Goal: Task Accomplishment & Management: Complete application form

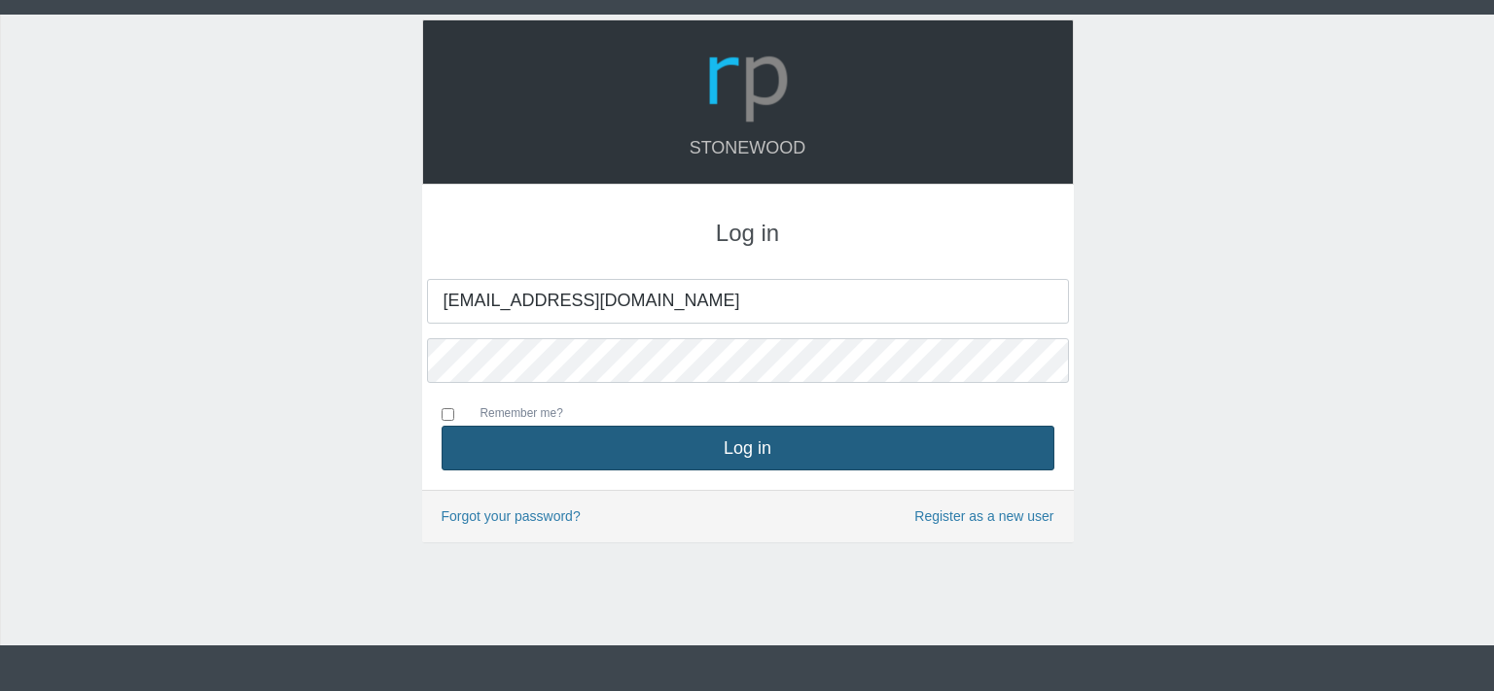
type input "[EMAIL_ADDRESS][DOMAIN_NAME]"
click at [646, 443] on button "Log in" at bounding box center [748, 448] width 613 height 45
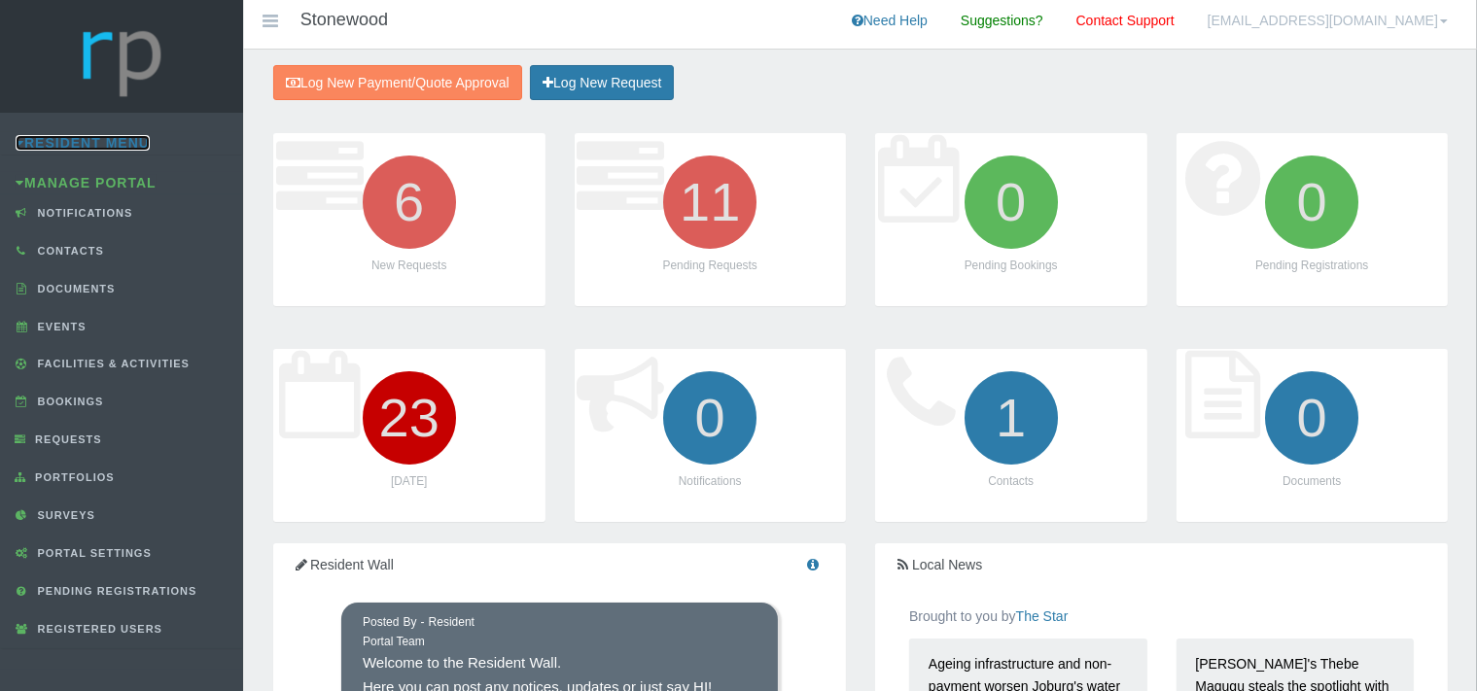
click at [103, 142] on link "Resident Menu" at bounding box center [83, 143] width 134 height 16
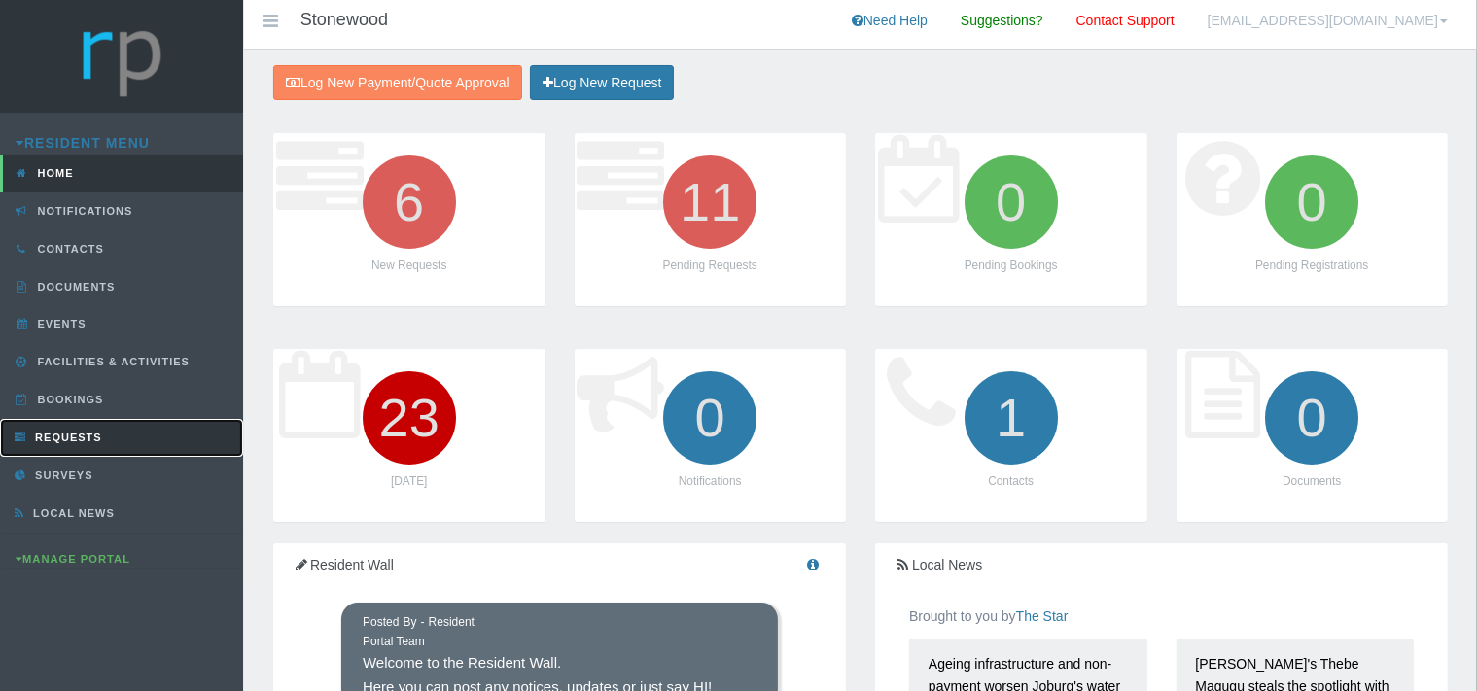
click at [95, 432] on span "Requests" at bounding box center [66, 438] width 72 height 12
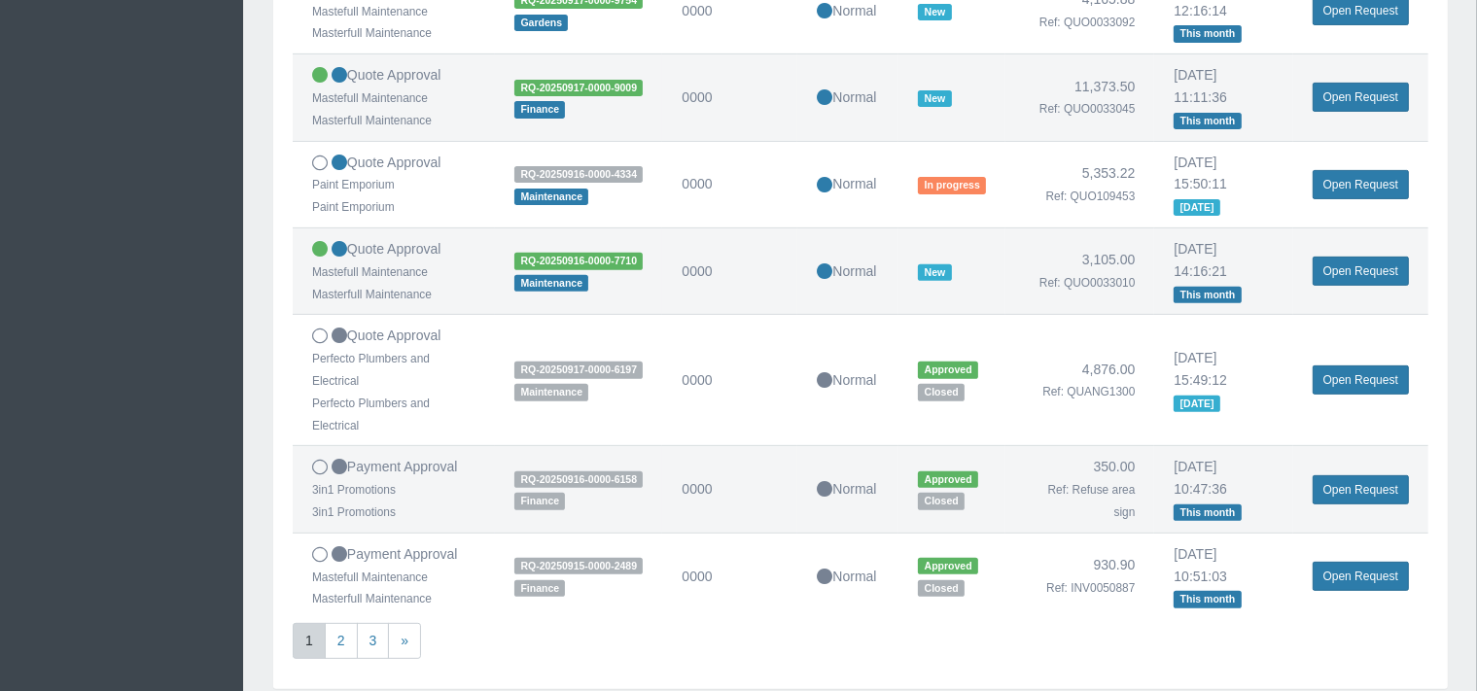
scroll to position [719, 0]
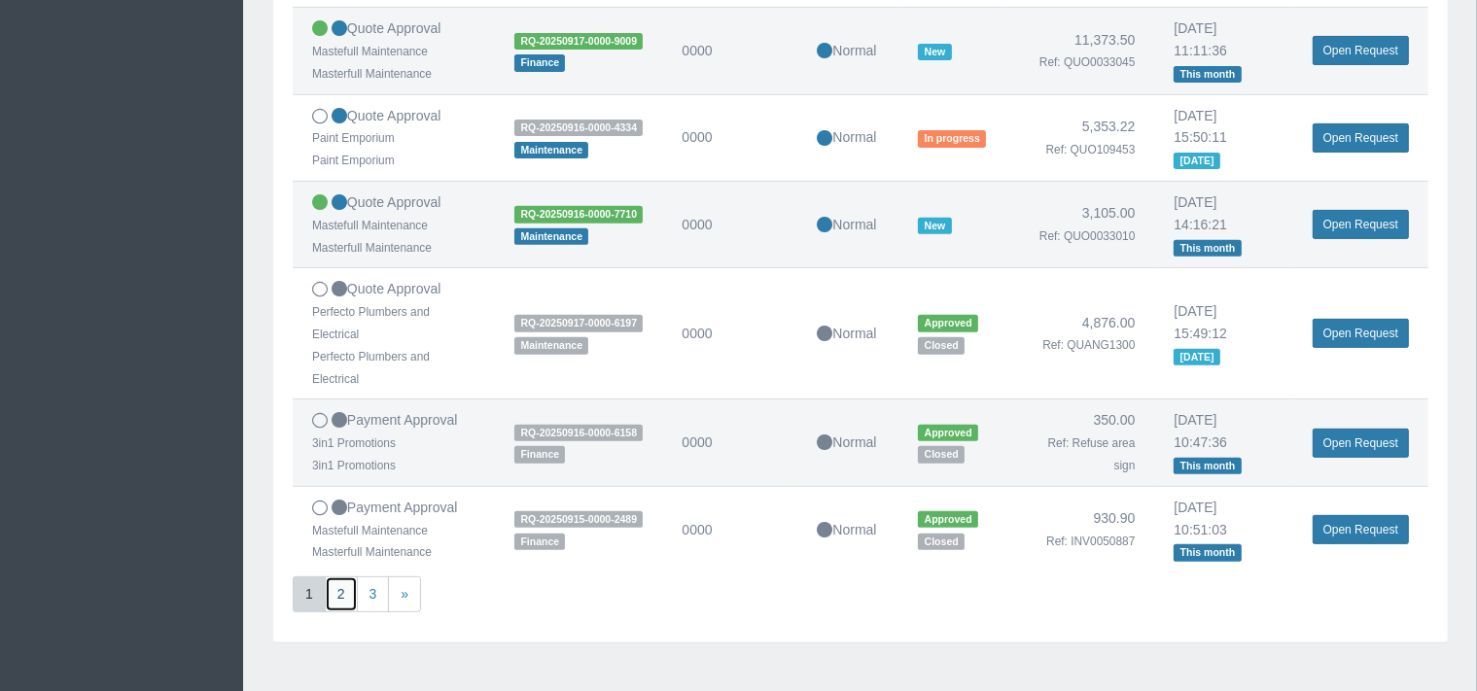
click at [337, 613] on link "2" at bounding box center [341, 595] width 33 height 36
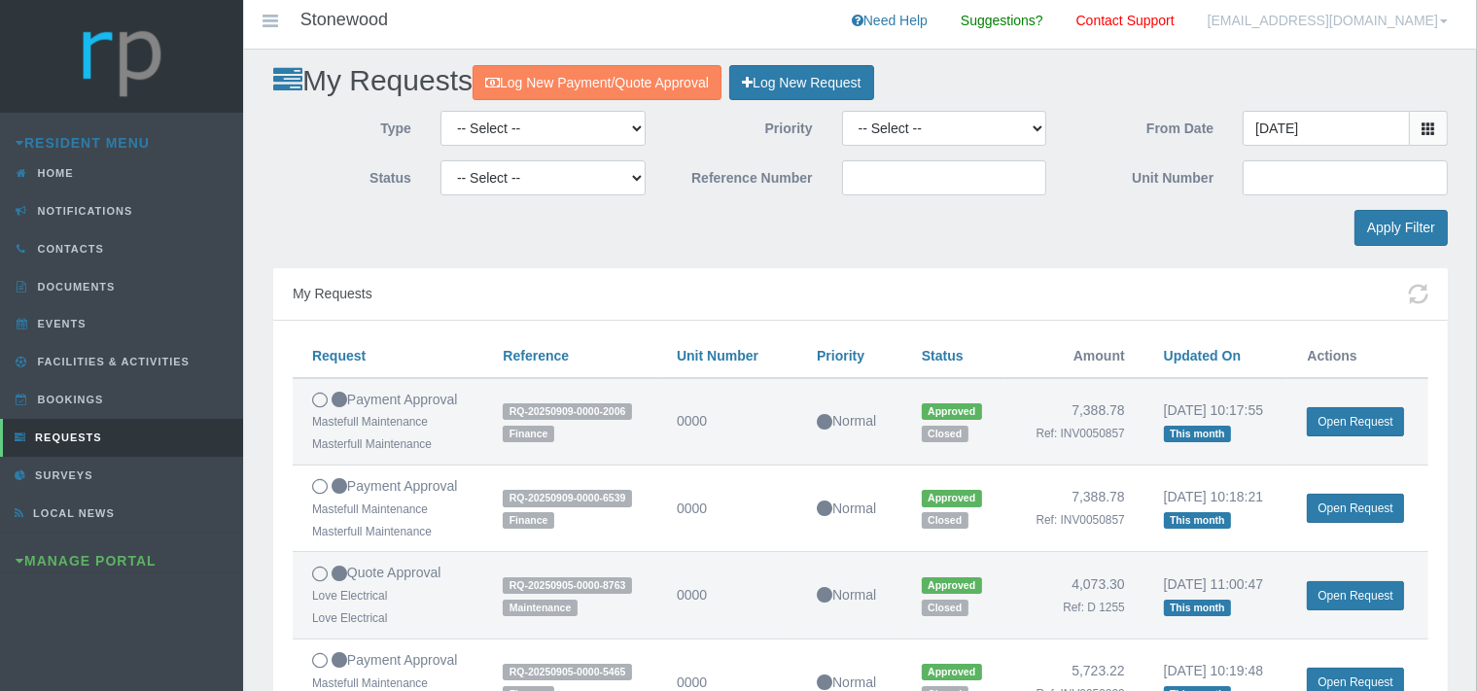
scroll to position [0, 0]
click at [801, 74] on link "Log New Request" at bounding box center [801, 83] width 144 height 36
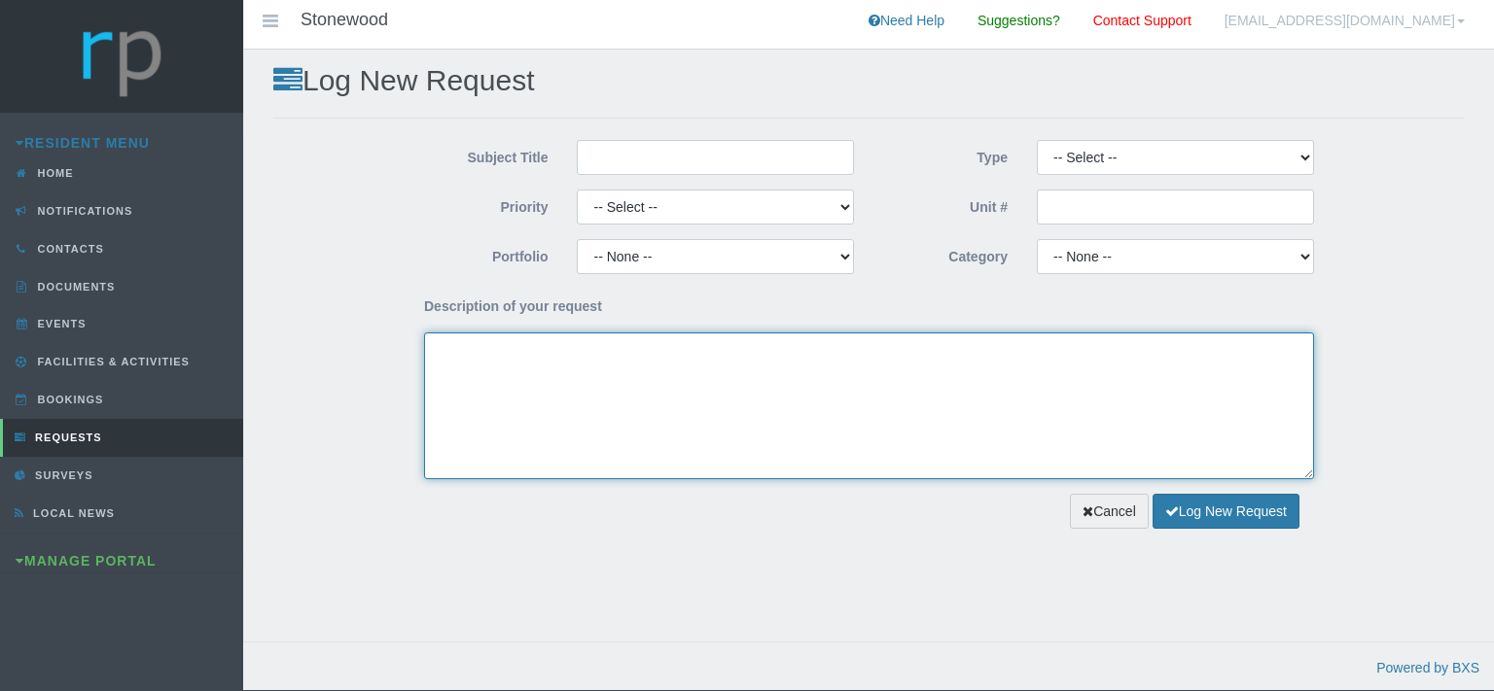
click at [512, 359] on textarea "Description of your request" at bounding box center [869, 406] width 890 height 147
click at [855, 369] on textarea "Dear Trustees, We kindly request paymnet approval for the attached invoice for …" at bounding box center [869, 406] width 890 height 147
click at [855, 370] on textarea "Dear Trustees, We kindly request paymnet approval for the attached invoice for …" at bounding box center [869, 406] width 890 height 147
click at [855, 366] on textarea "Dear Trustees, We kindly request paymnet approval for the attached invoice for …" at bounding box center [869, 406] width 890 height 147
paste textarea "Electric Fence Repairs"
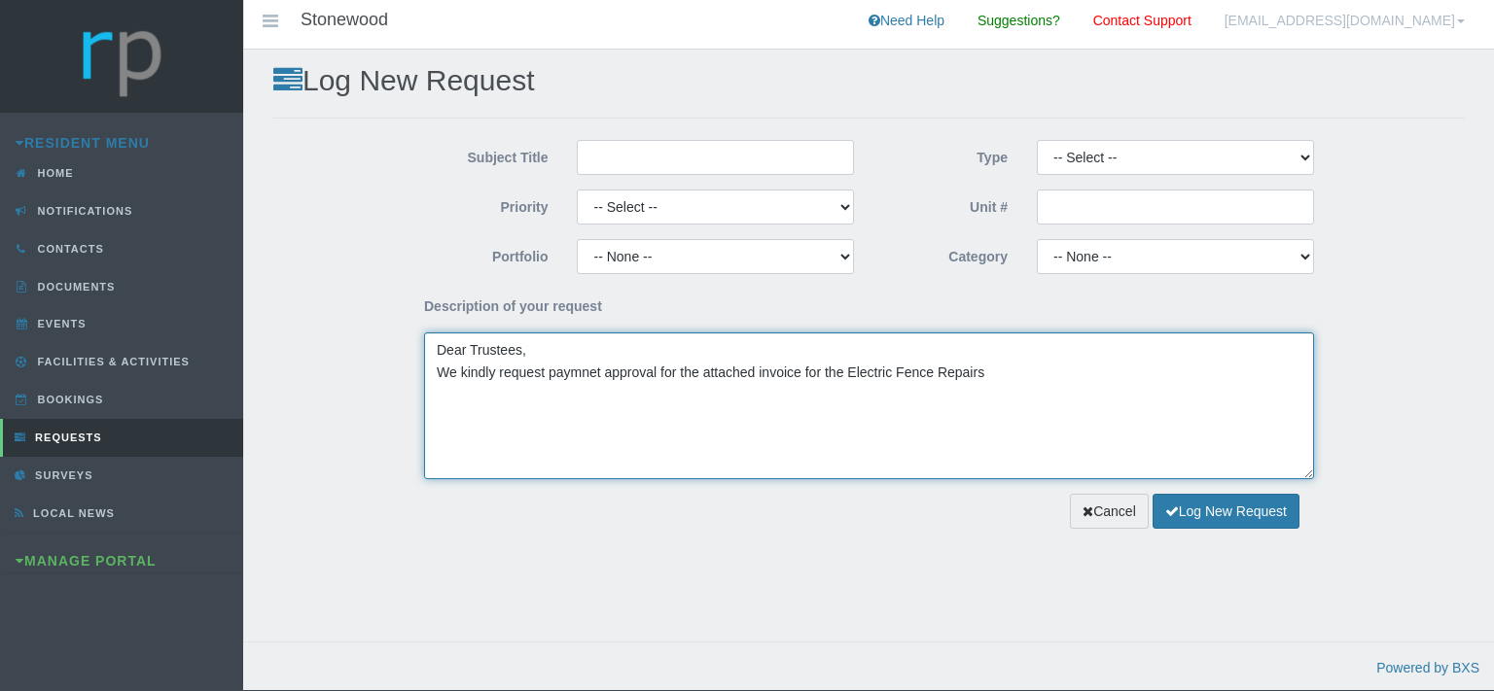
click at [852, 383] on textarea "Dear Trustees, We kindly request paymnet approval for the attached invoice for …" at bounding box center [869, 406] width 890 height 147
click at [902, 371] on textarea "Dear Trustees, We kindly request paymnet approval for the attached invoice for …" at bounding box center [869, 406] width 890 height 147
click at [941, 372] on textarea "Dear Trustees, We kindly request paymnet approval for the attached invoice for …" at bounding box center [869, 406] width 890 height 147
click at [974, 375] on textarea "Dear Trustees, We kindly request paymnet approval for the attached invoice for …" at bounding box center [869, 406] width 890 height 147
click at [982, 368] on textarea "Dear Trustees, We kindly request paymnet approval for the attached invoice for …" at bounding box center [869, 406] width 890 height 147
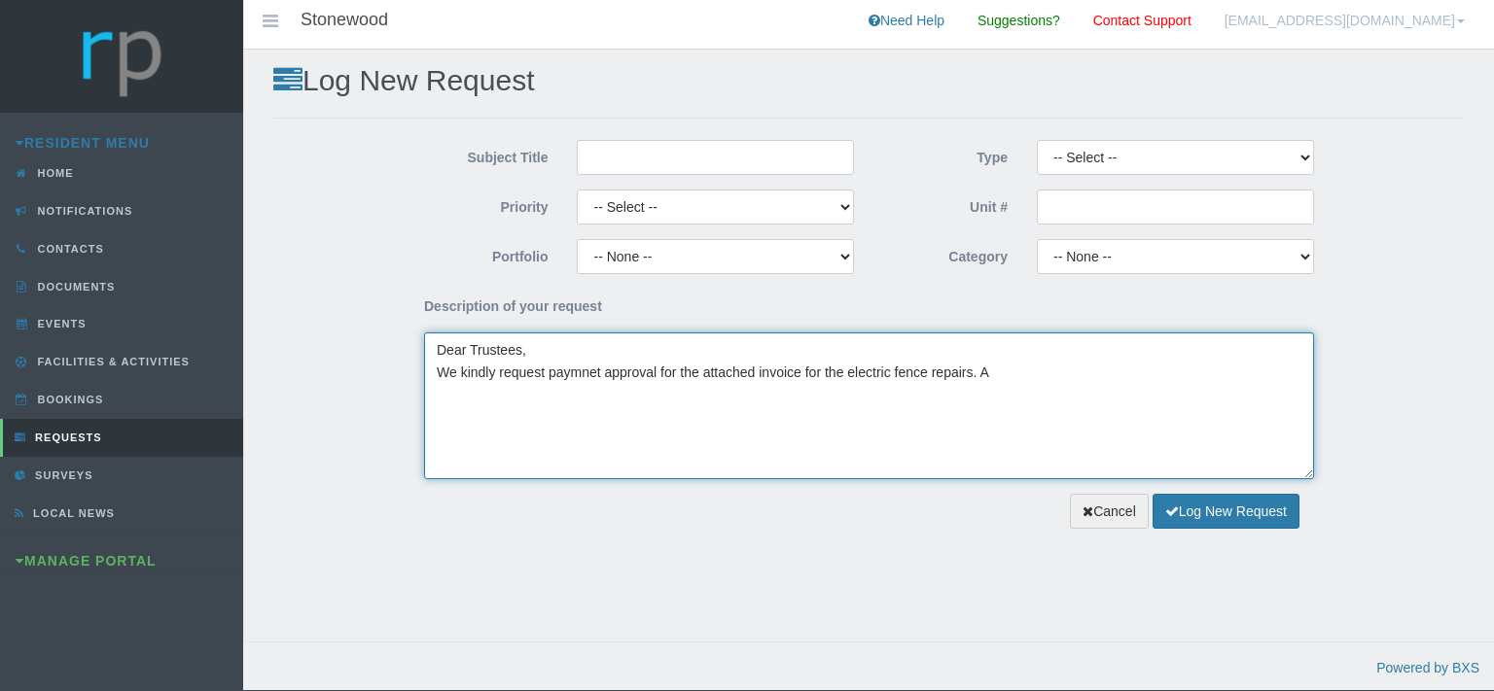
click at [998, 371] on textarea "Dear Trustees, We kindly request paymnet approval for the attached invoice for …" at bounding box center [869, 406] width 890 height 147
paste textarea "have repaired a broken bobbin"
click at [1086, 372] on textarea "Dear Trustees, We kindly request paymnet approval for the attached invoice for …" at bounding box center [869, 406] width 890 height 147
click at [1125, 376] on textarea "Dear Trustees, We kindly request paymnet approval for the attached invoice for …" at bounding box center [869, 406] width 890 height 147
click at [1162, 370] on textarea "Dear Trustees, We kindly request paymnet approval for the attached invoice for …" at bounding box center [869, 406] width 890 height 147
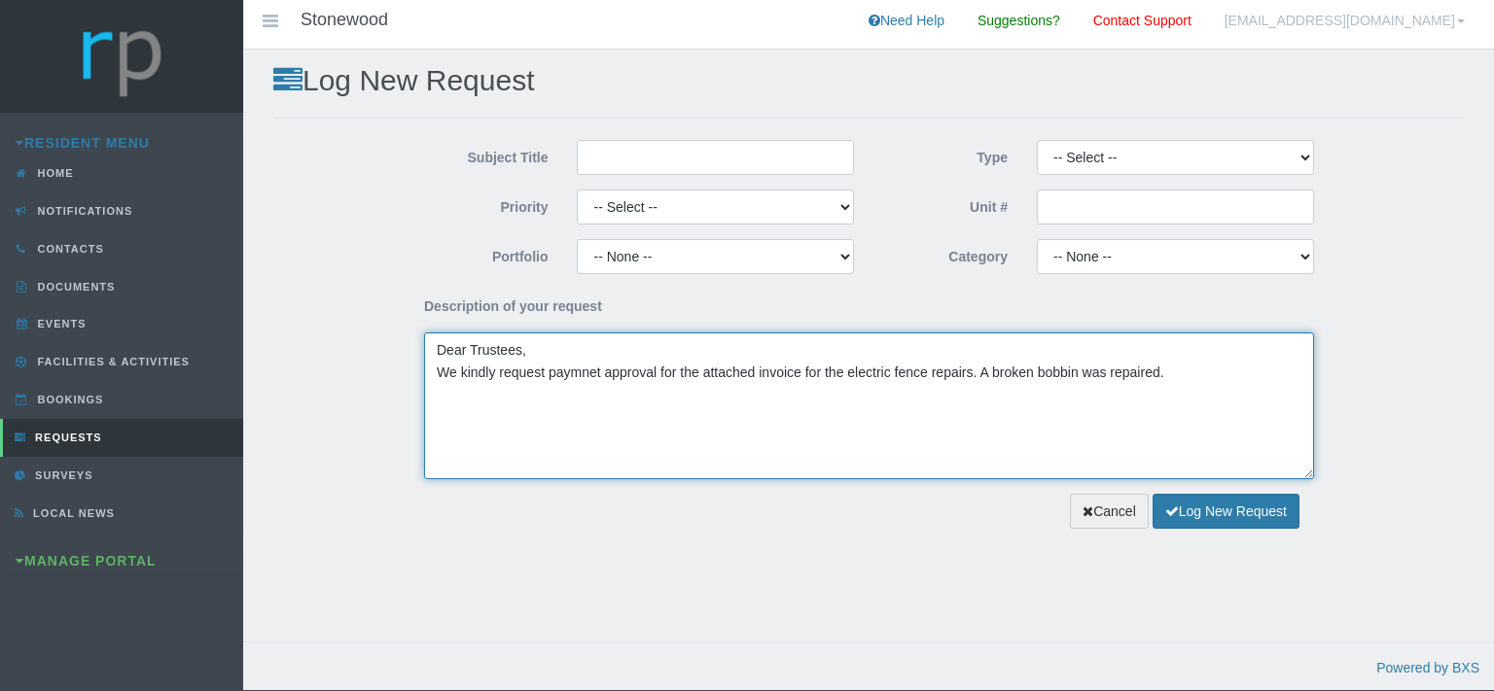
click at [1169, 375] on textarea "Dear Trustees, We kindly request paymnet approval for the attached invoice for …" at bounding box center [869, 406] width 890 height 147
type textarea "Dear Trustees, We kindly request paymnet approval for the attached invoice for …"
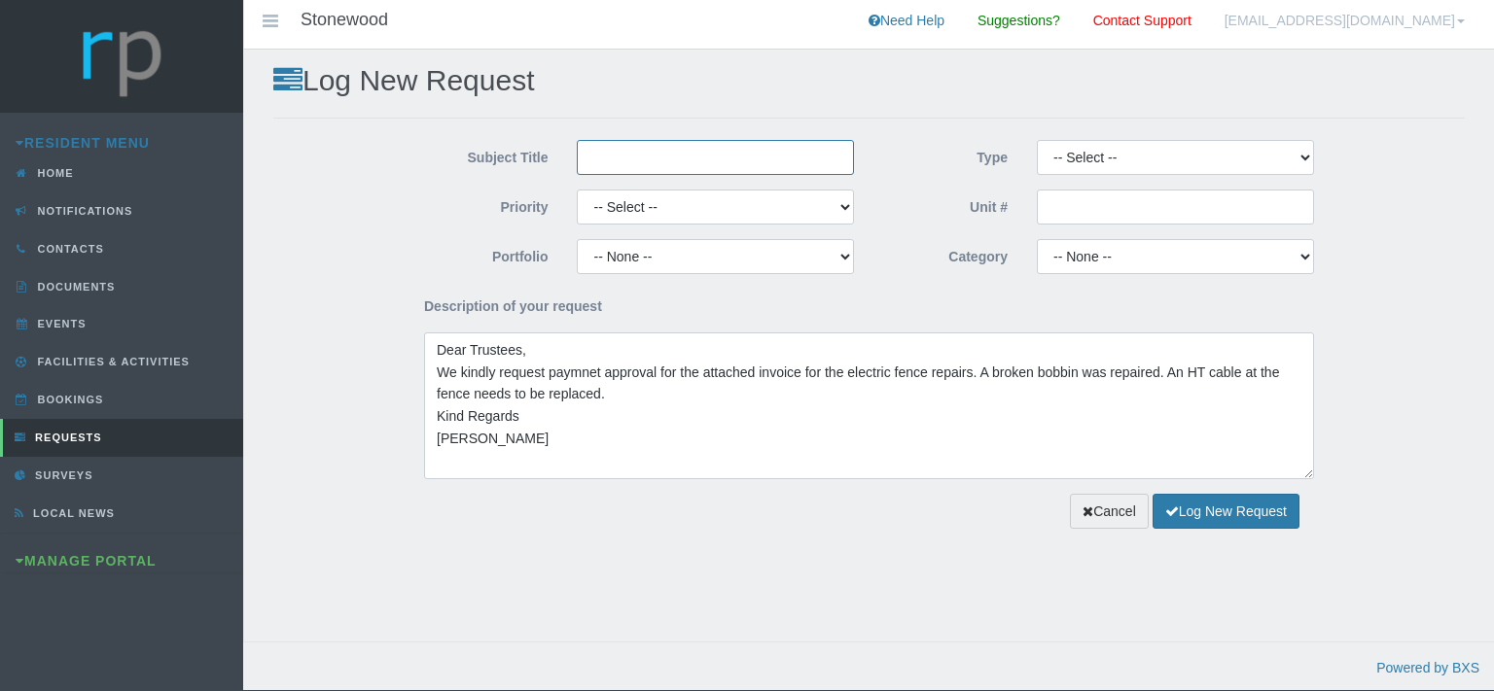
click at [648, 162] on input "Subject Title" at bounding box center [715, 157] width 277 height 35
type input "Netcomm Solutions"
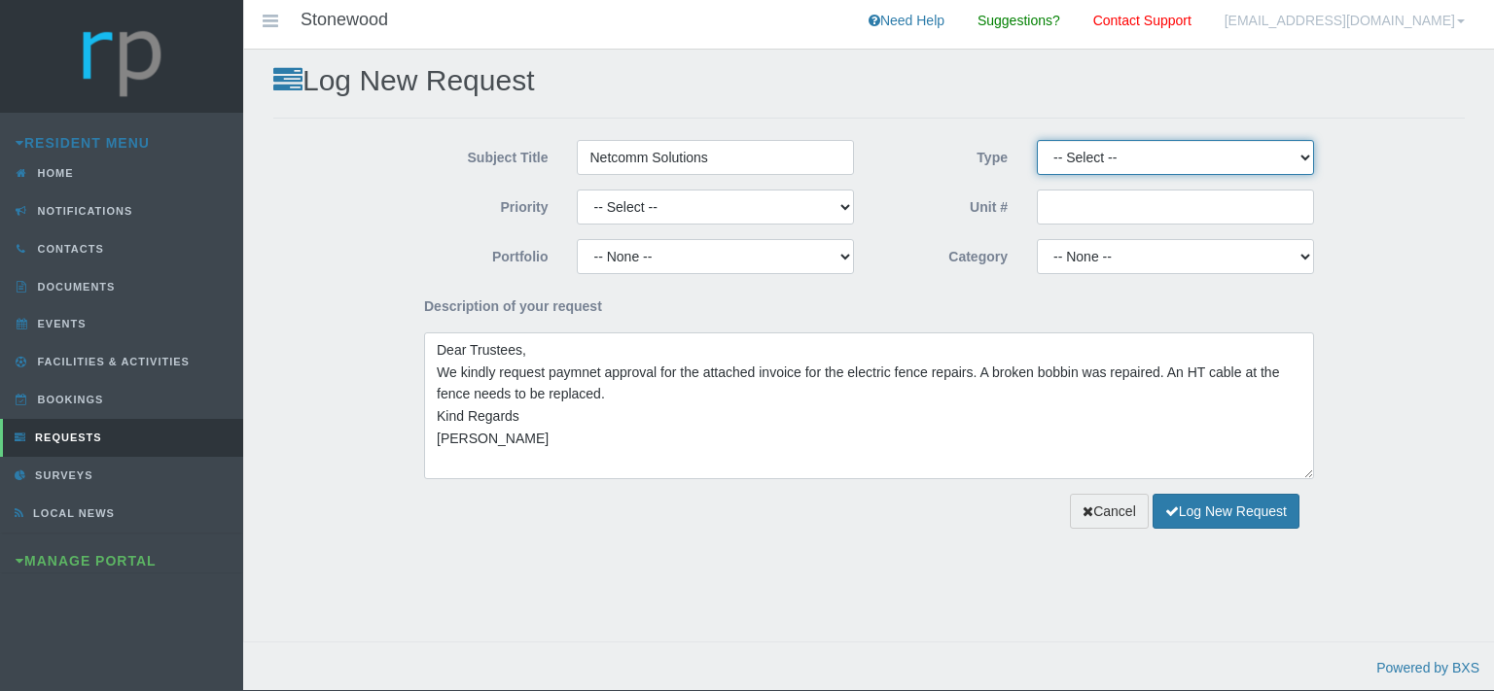
click at [1037, 140] on select "-- Select -- Complaint Compliment Enquiry Request for maintenance Other (not li…" at bounding box center [1175, 157] width 277 height 35
select select "PAYMENT"
click option "Payment Approval" at bounding box center [0, 0] width 0 height 0
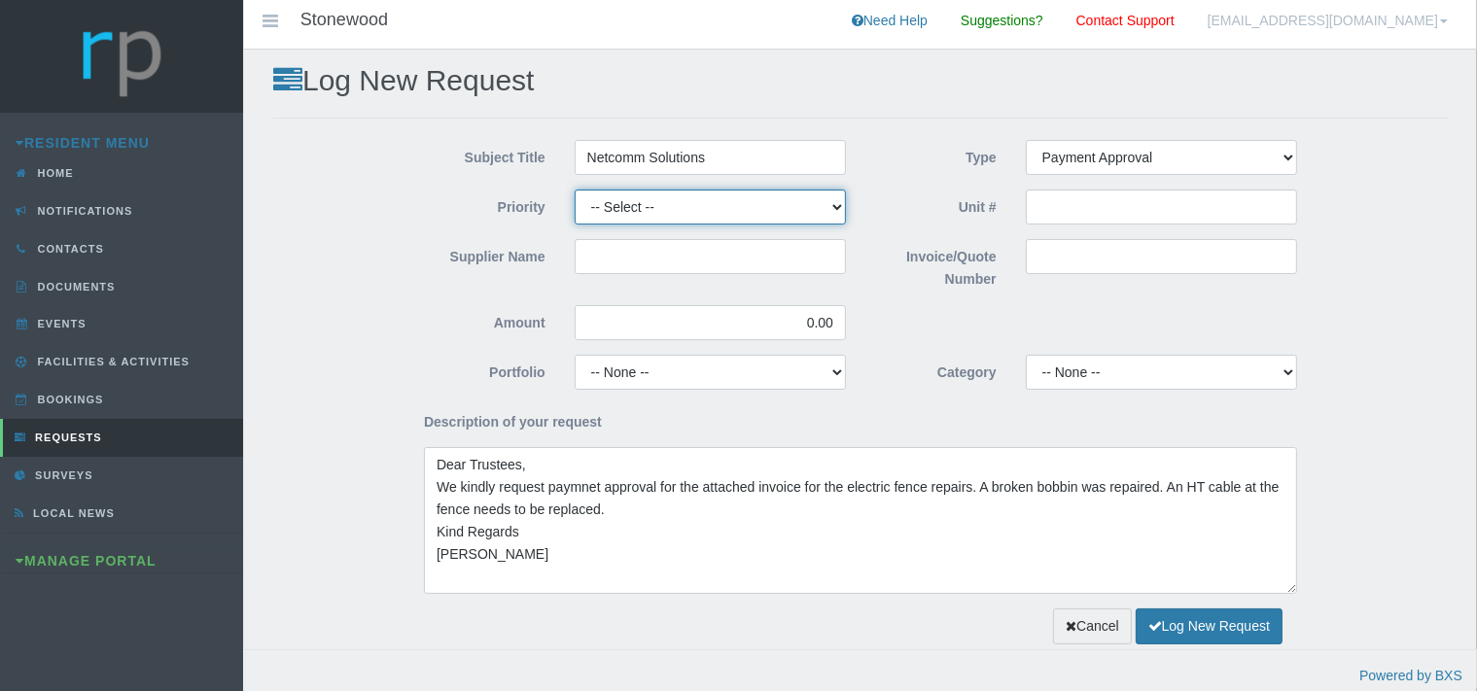
click at [575, 190] on select "-- Select -- High Low Normal" at bounding box center [710, 207] width 271 height 35
click option "Low" at bounding box center [0, 0] width 0 height 0
click at [575, 190] on select "-- Select -- High Low Normal" at bounding box center [710, 207] width 271 height 35
select select "MEDIUM"
click option "Normal" at bounding box center [0, 0] width 0 height 0
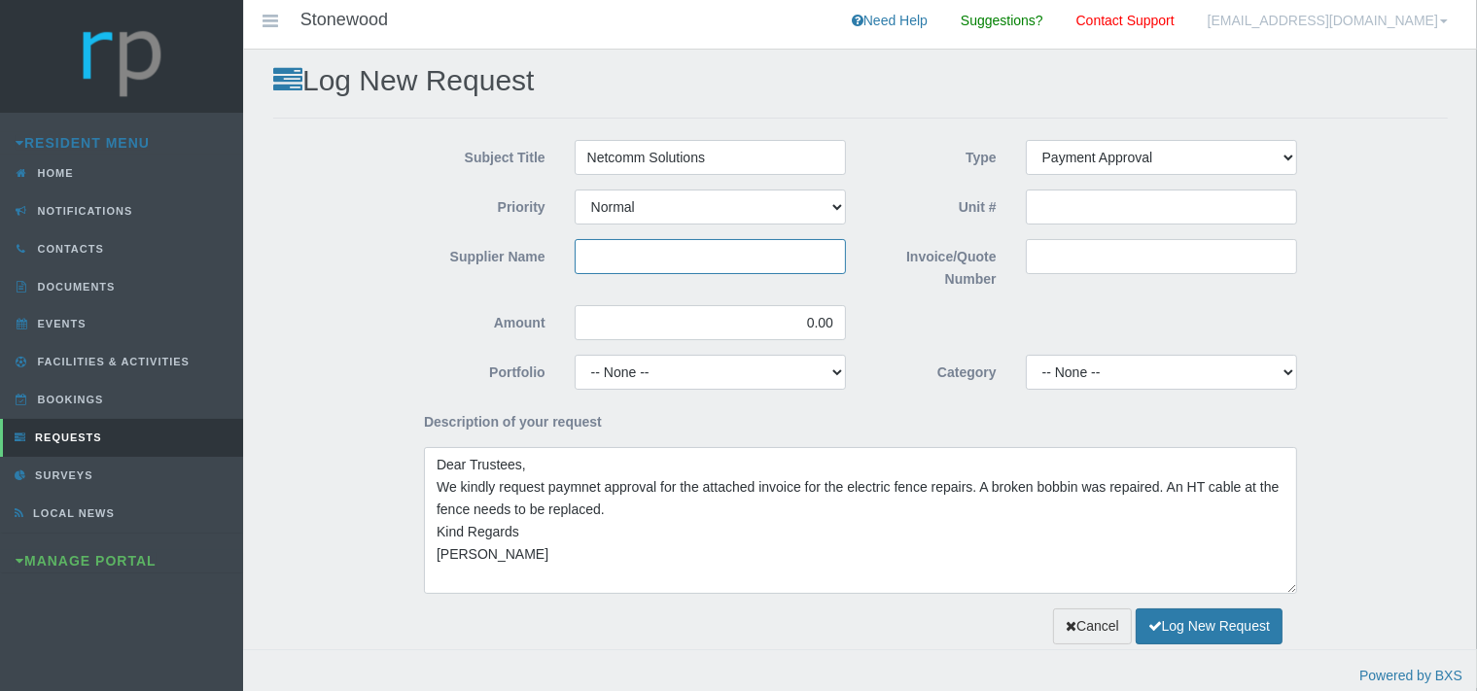
click at [620, 253] on input "Supplier Name" at bounding box center [710, 256] width 271 height 35
type input "Netcomm Solutions"
click at [1079, 259] on input "Invoice/Quote Number" at bounding box center [1161, 256] width 271 height 35
paste input "INV-0009473"
type input "INV-0009473"
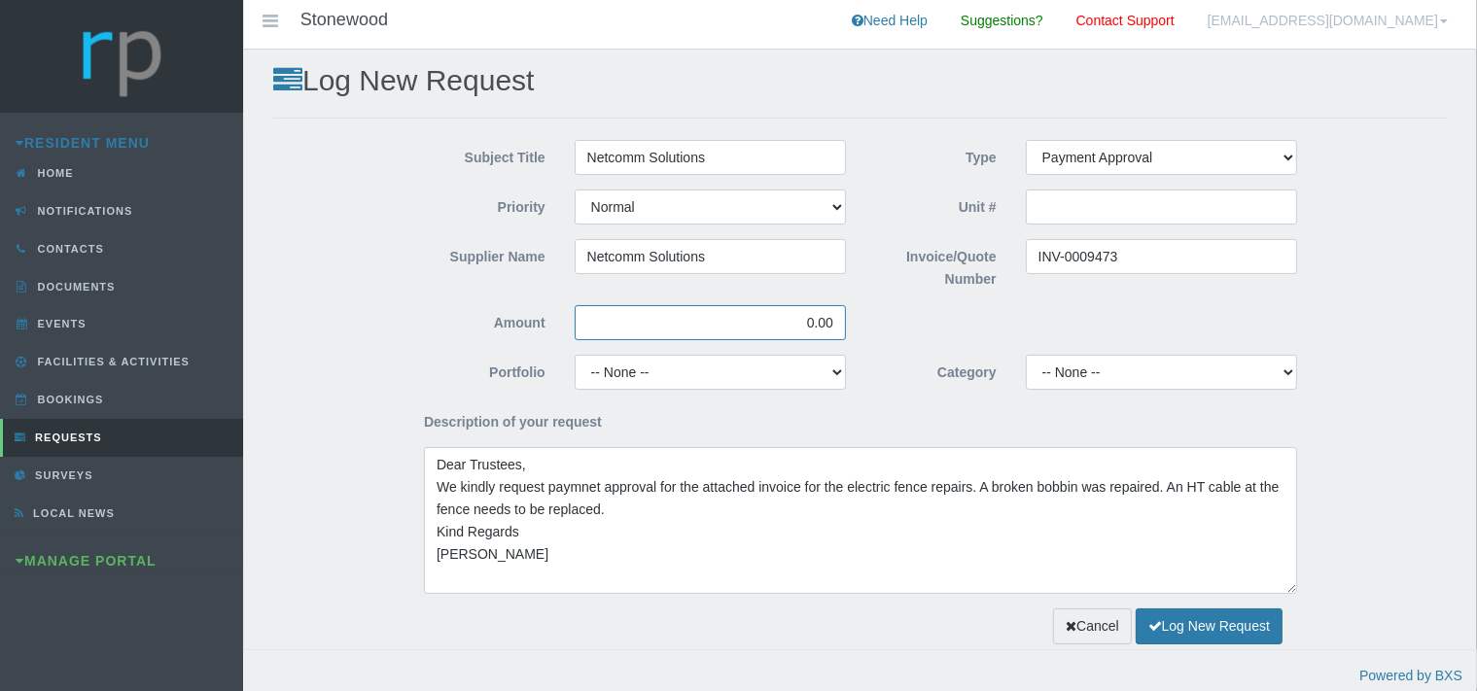
drag, startPoint x: 835, startPoint y: 313, endPoint x: 803, endPoint y: 312, distance: 32.1
click at [804, 312] on input "0.00" at bounding box center [710, 322] width 271 height 35
type input "862.50"
click at [575, 355] on select "-- None -- Chairperson Communication Estate Manager Finance Gardens Maintenance…" at bounding box center [710, 372] width 271 height 35
click option "Finance" at bounding box center [0, 0] width 0 height 0
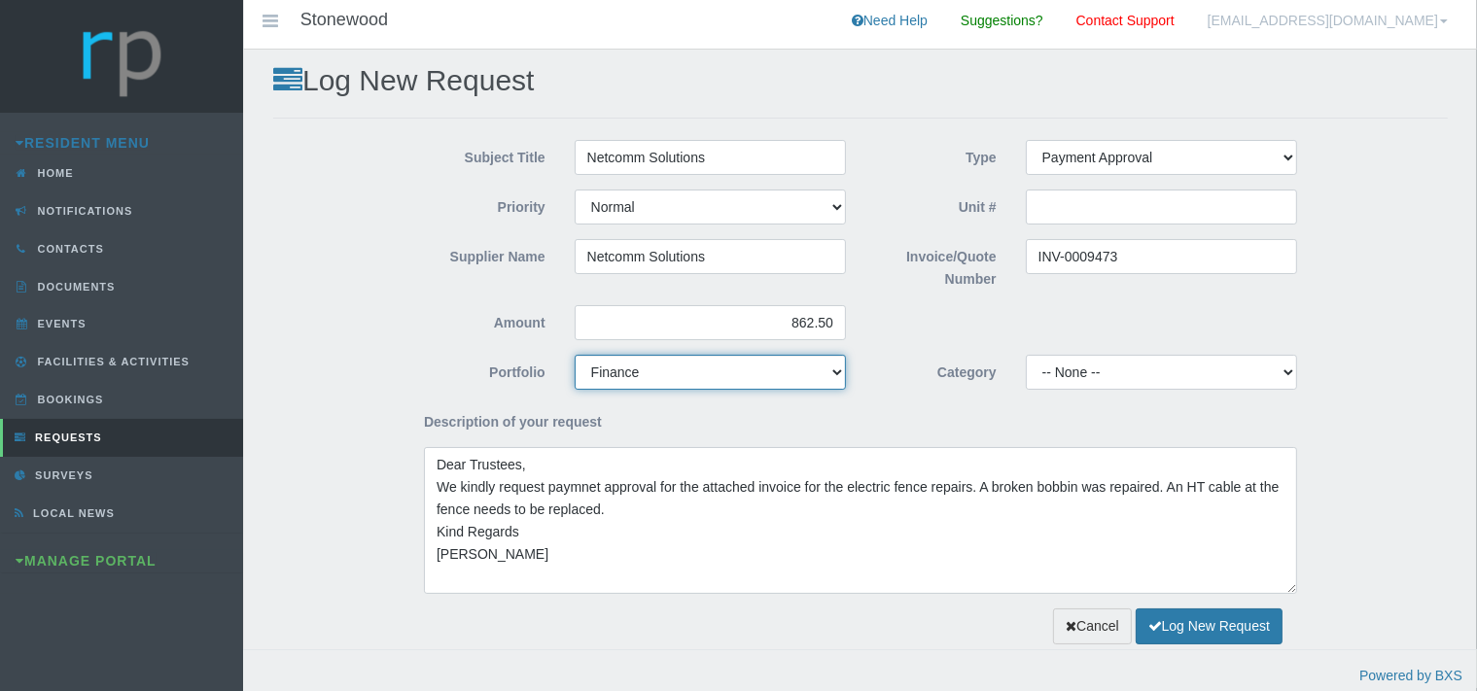
click at [575, 355] on select "-- None -- Chairperson Communication Estate Manager Finance Gardens Maintenance…" at bounding box center [710, 372] width 271 height 35
select select "SECURITY"
click option "Security" at bounding box center [0, 0] width 0 height 0
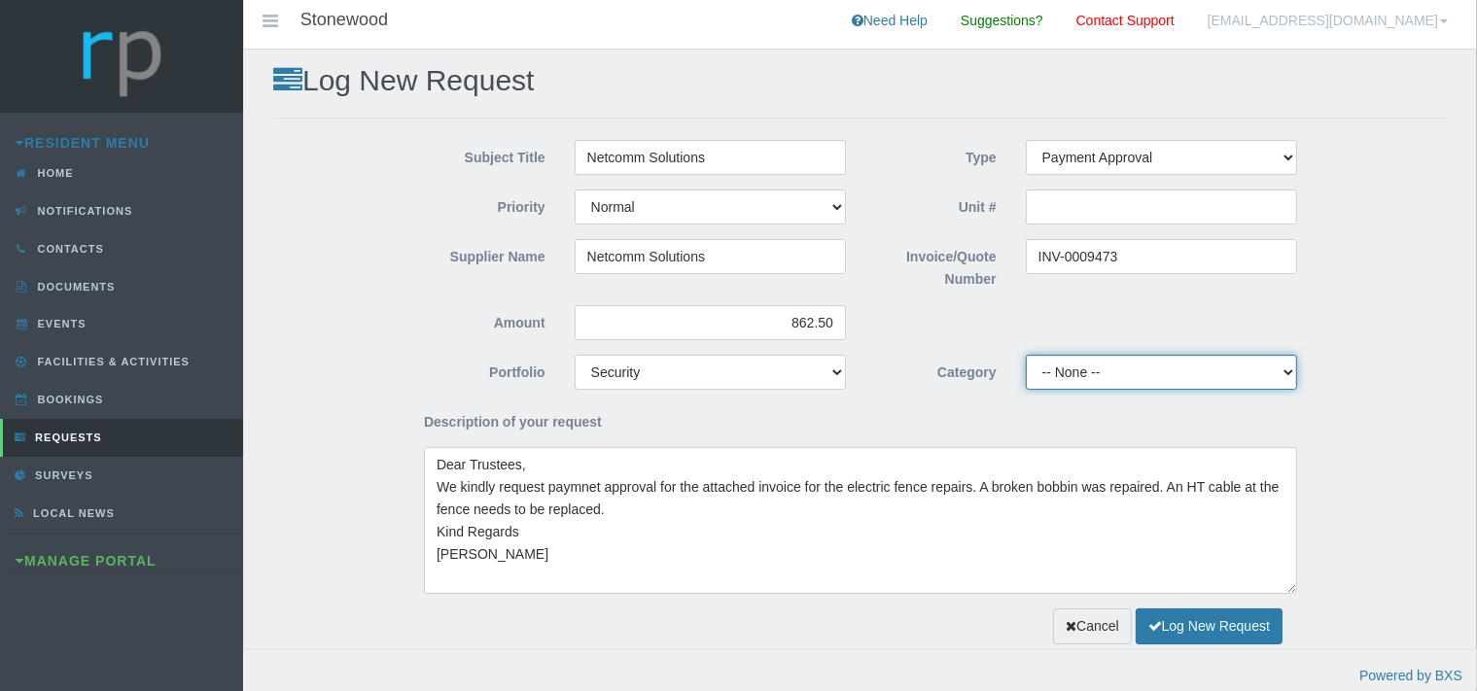
select select "c6ddb374-0eee-4ae5-803f-89309fe06fc5"
click option "10 YMP Security - Fence COC & repairs" at bounding box center [0, 0] width 0 height 0
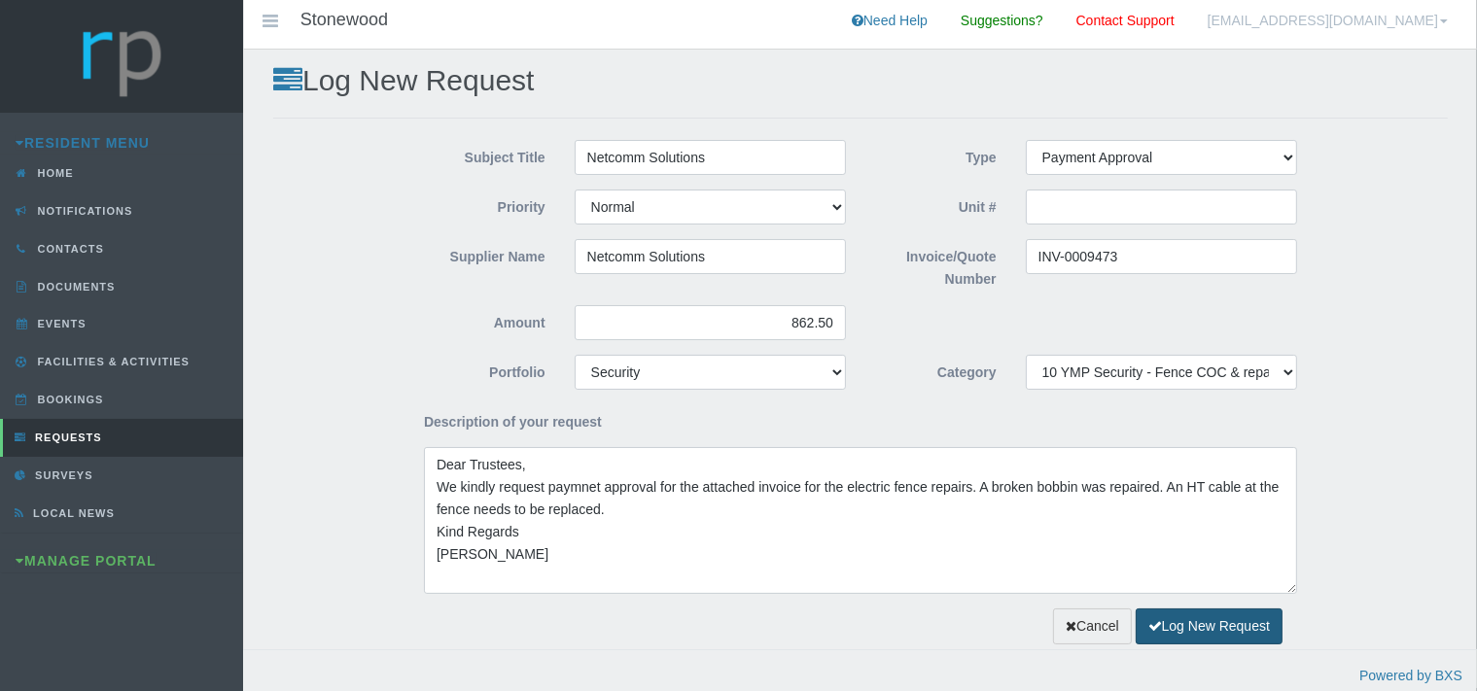
click at [1169, 624] on button "Log New Request" at bounding box center [1209, 627] width 147 height 36
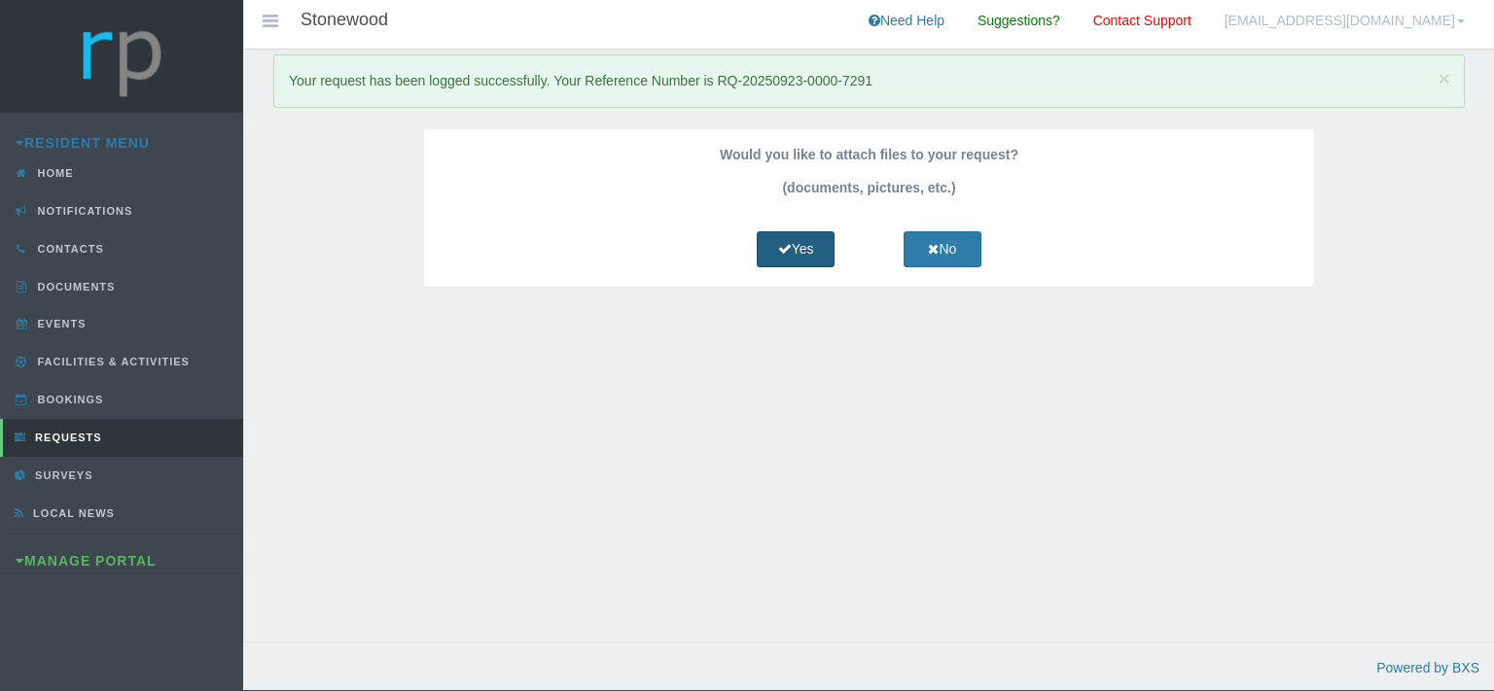
click at [804, 247] on link "Yes" at bounding box center [796, 249] width 78 height 36
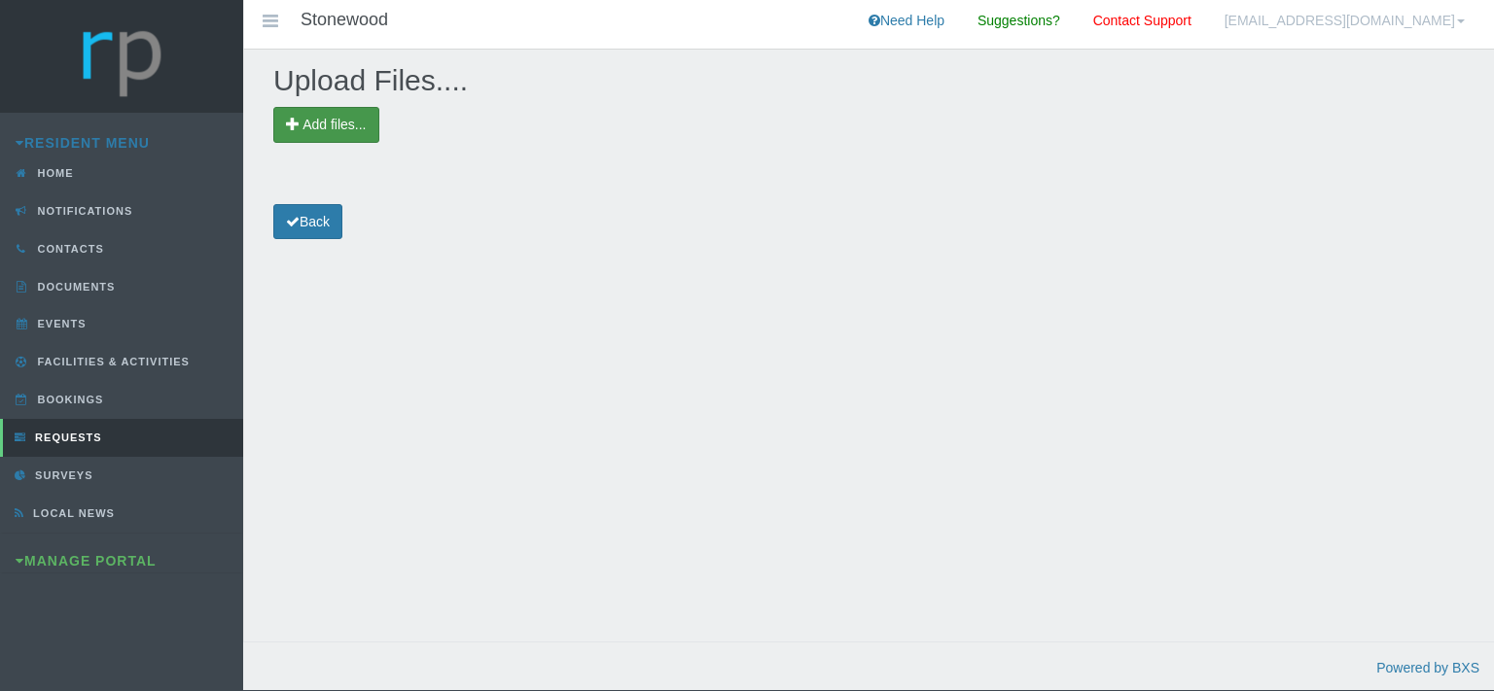
click at [334, 130] on span "Add files..." at bounding box center [333, 125] width 63 height 16
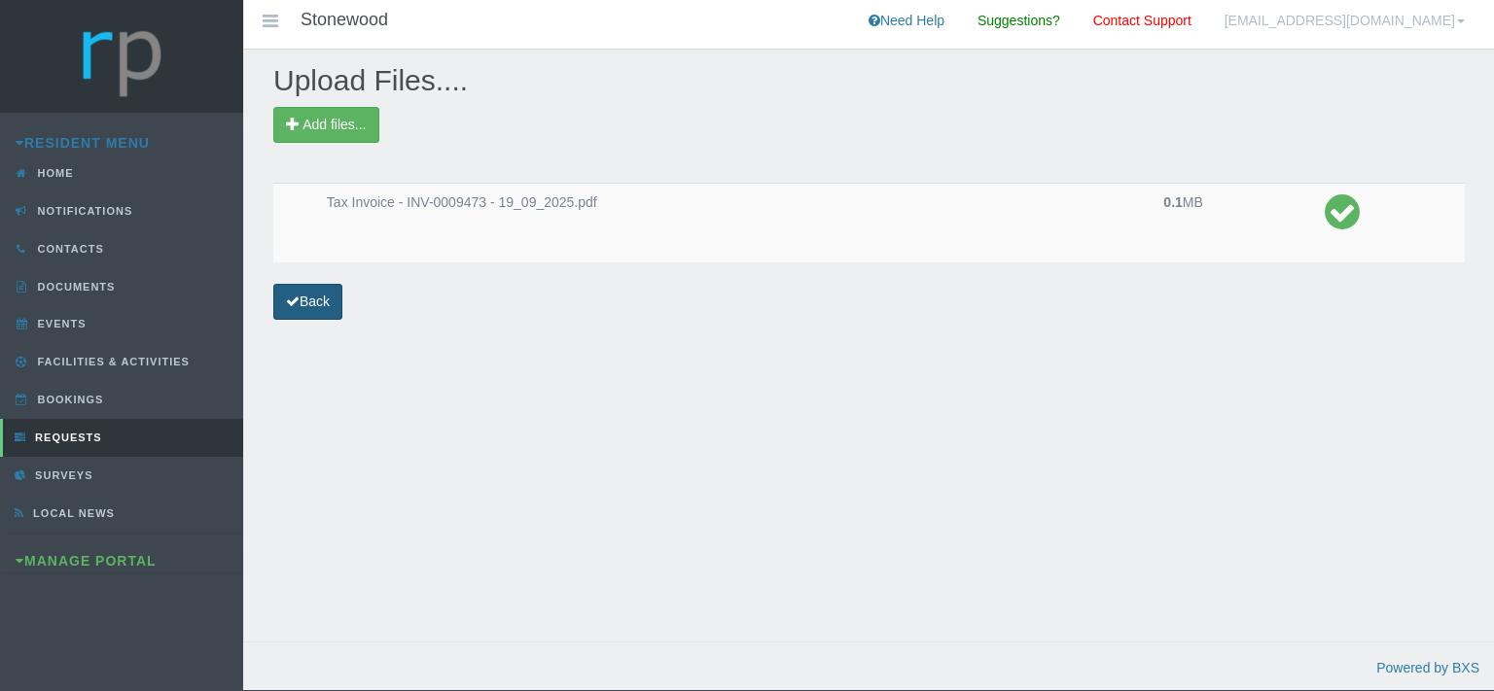
click at [298, 305] on icon at bounding box center [293, 302] width 14 height 14
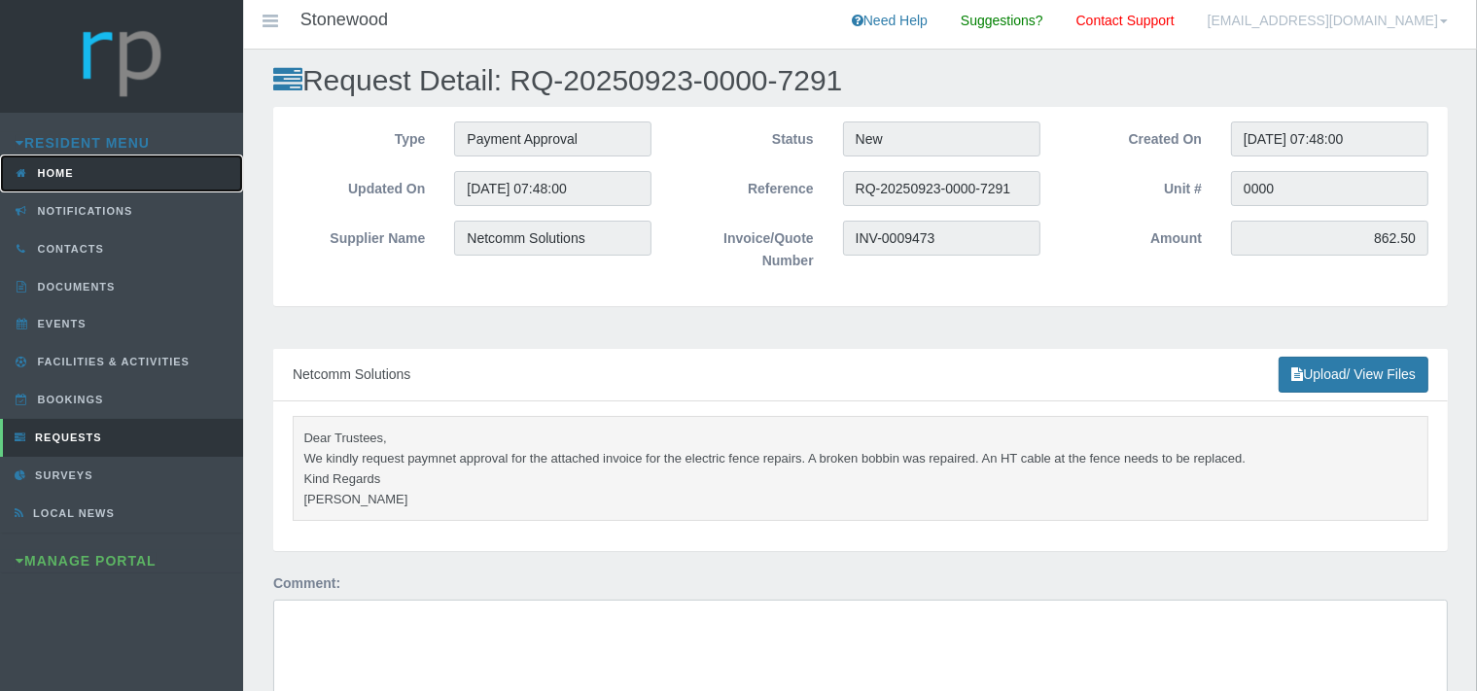
click at [101, 169] on link "Home" at bounding box center [121, 174] width 243 height 38
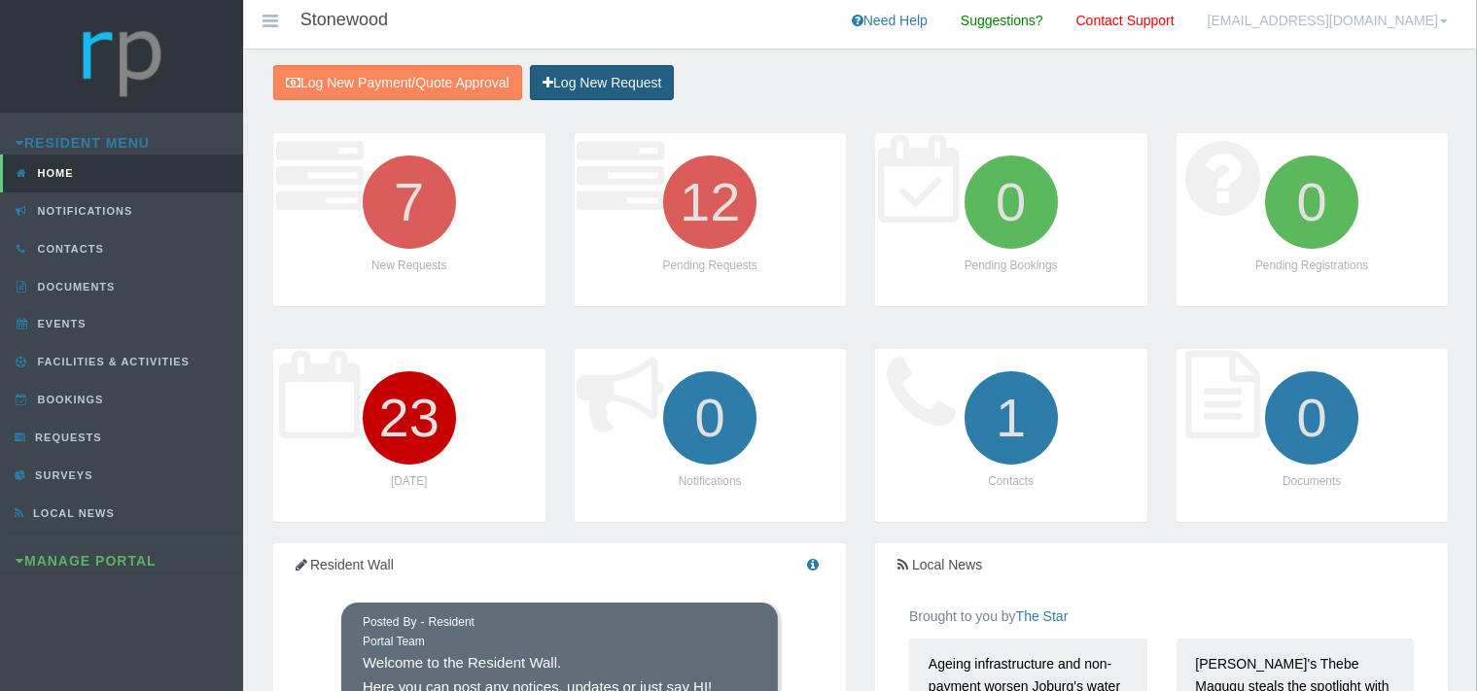
click at [585, 80] on link "Log New Request" at bounding box center [602, 83] width 144 height 36
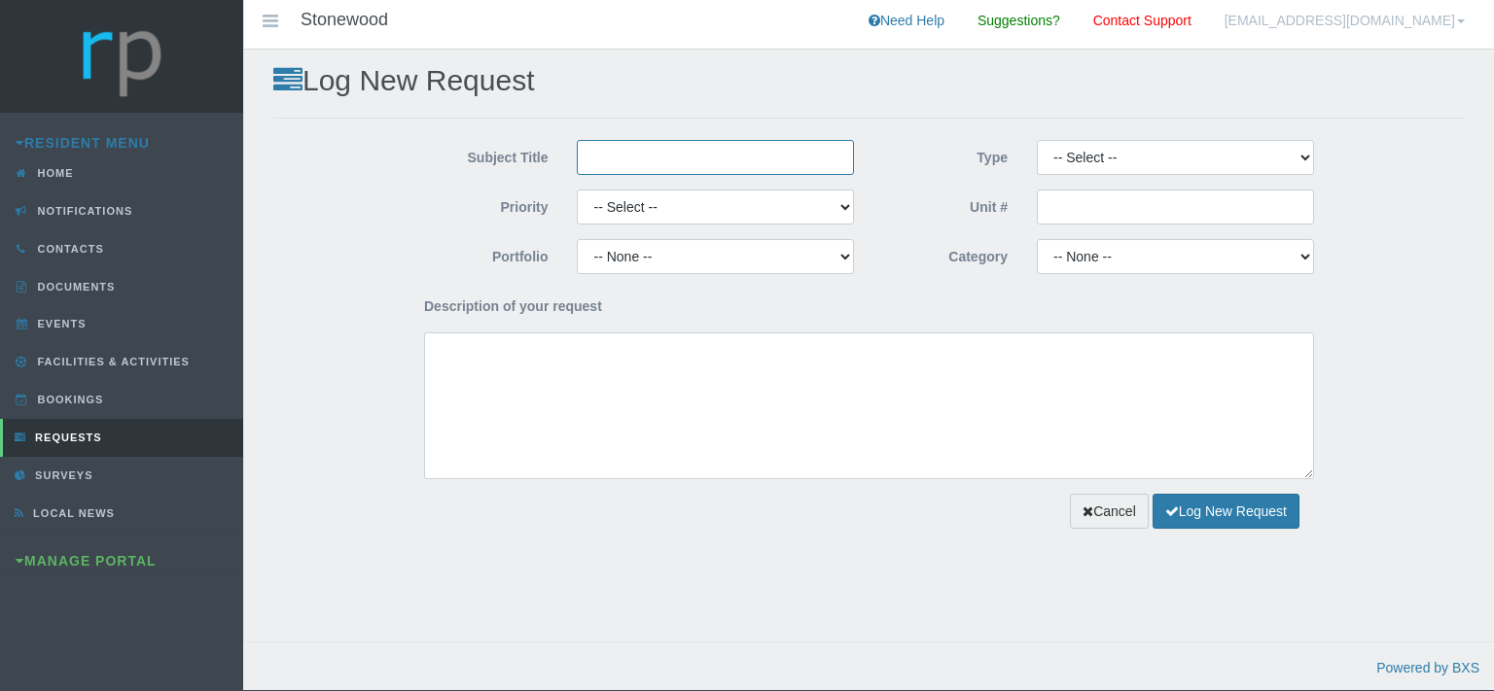
click at [609, 158] on input "Subject Title" at bounding box center [715, 157] width 277 height 35
type input "Netcomm Solutions"
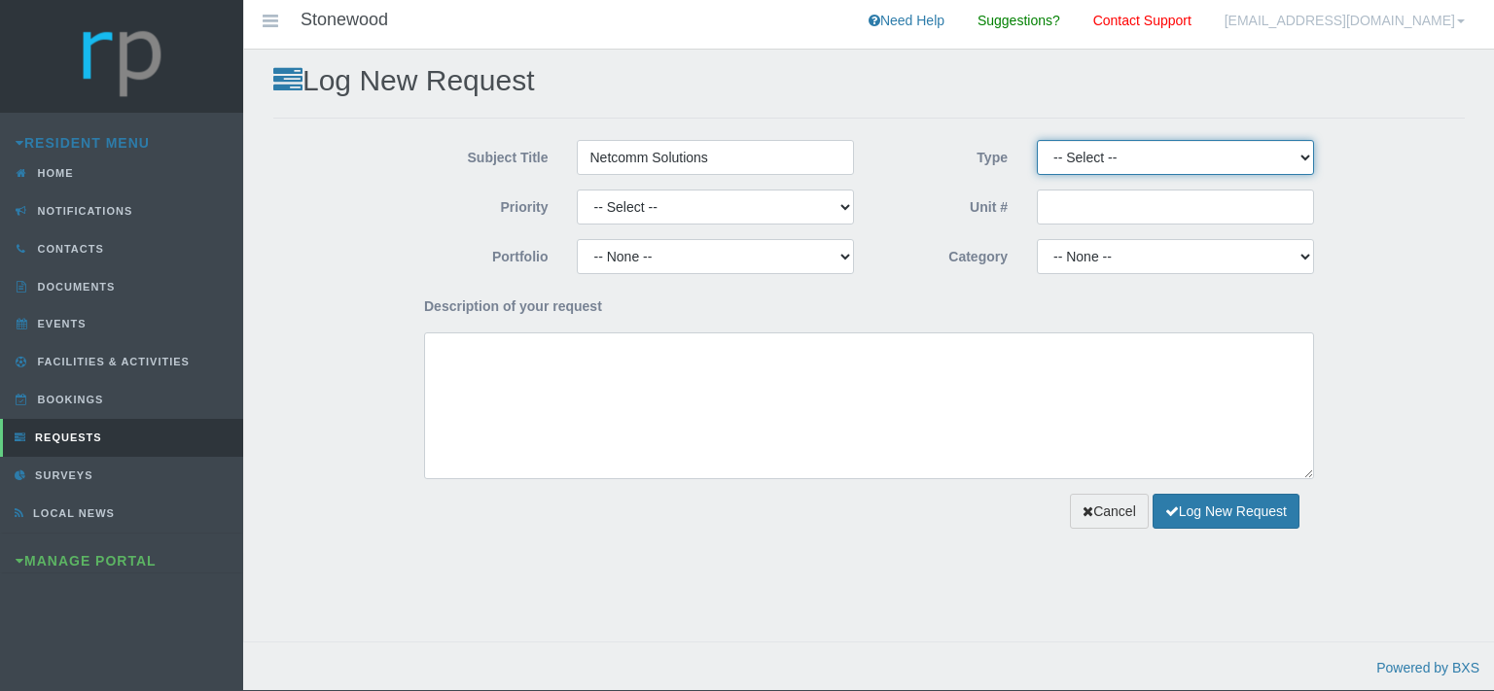
click at [1037, 140] on select "-- Select -- Complaint Compliment Enquiry Request for maintenance Other (not li…" at bounding box center [1175, 157] width 277 height 35
select select "QUOTE"
click option "Quote Approval" at bounding box center [0, 0] width 0 height 0
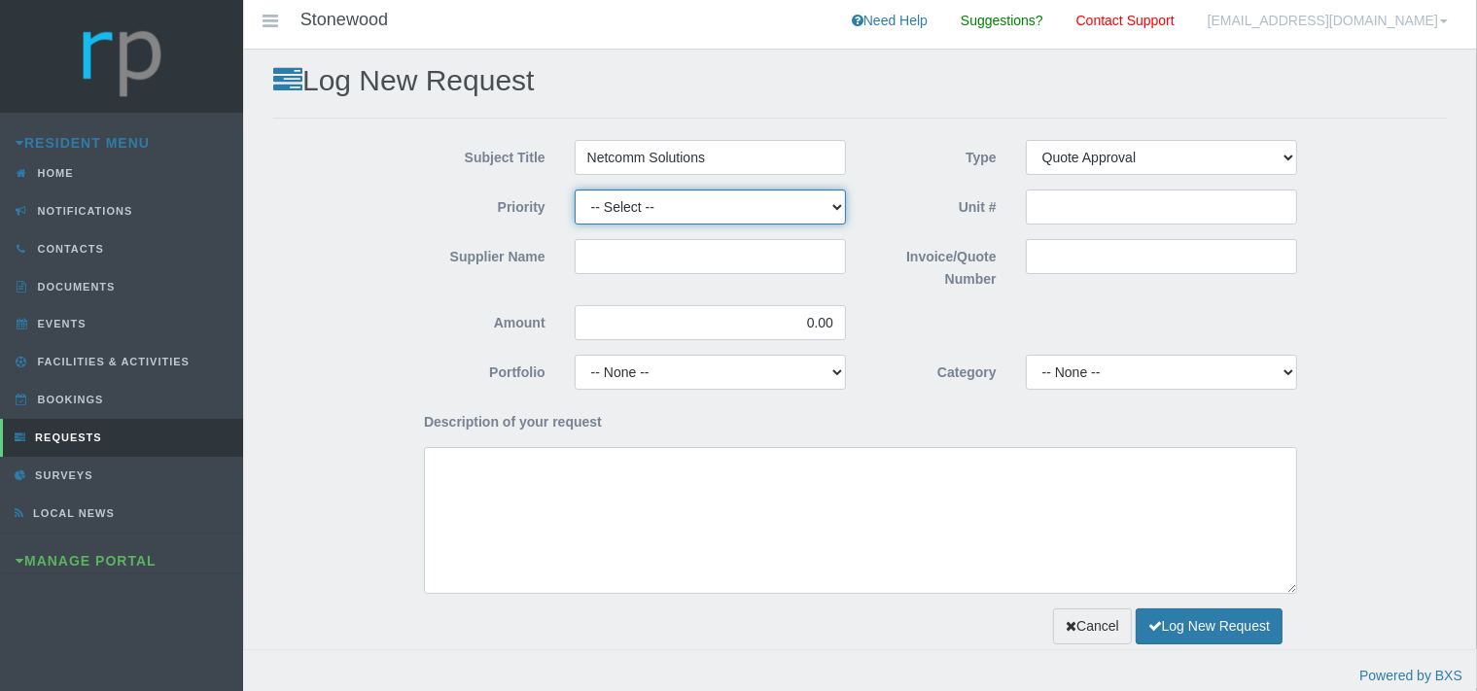
click at [575, 190] on select "-- Select -- High Low Normal" at bounding box center [710, 207] width 271 height 35
select select "MEDIUM"
click option "Normal" at bounding box center [0, 0] width 0 height 0
click at [609, 259] on input "Supplier Name" at bounding box center [710, 256] width 271 height 35
type input "Netcomm Solutions"
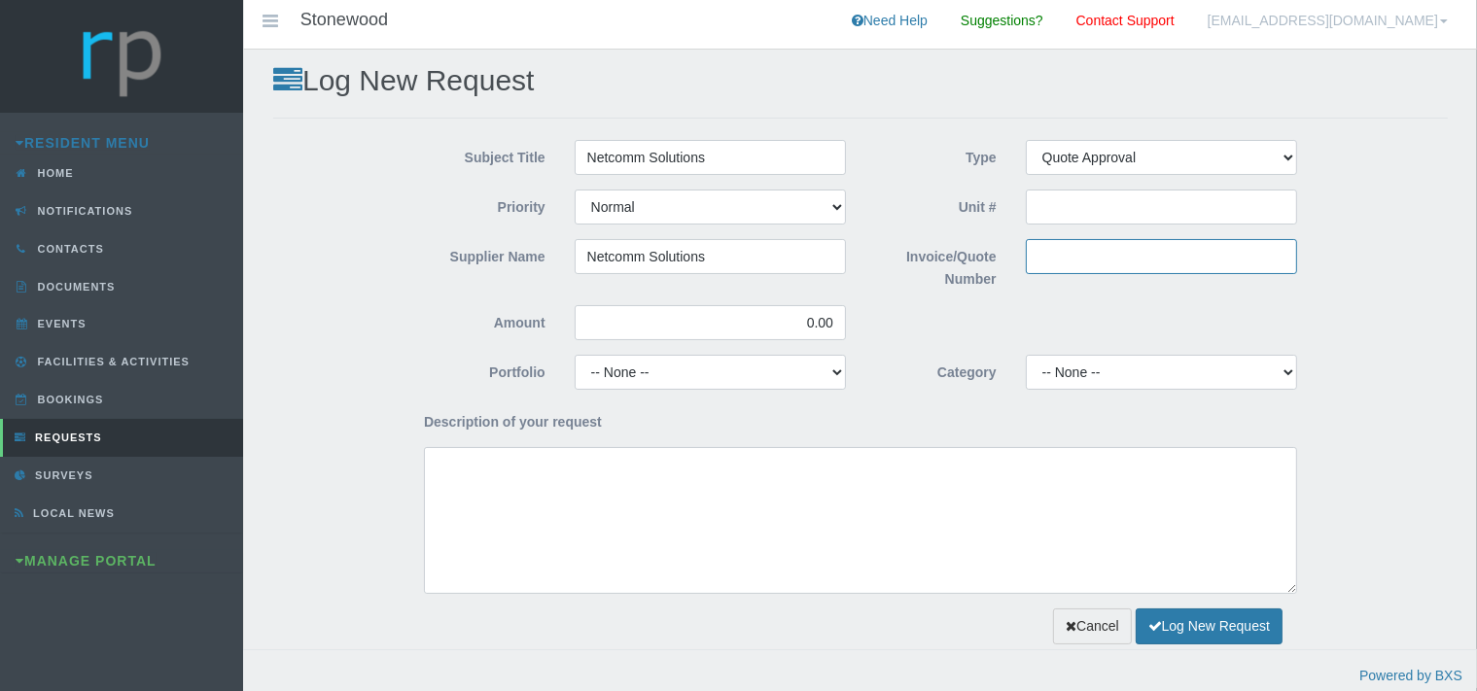
click at [1047, 253] on input "Invoice/Quote Number" at bounding box center [1161, 256] width 271 height 35
paste input "PRO-0003982"
type input "PRO-0003982"
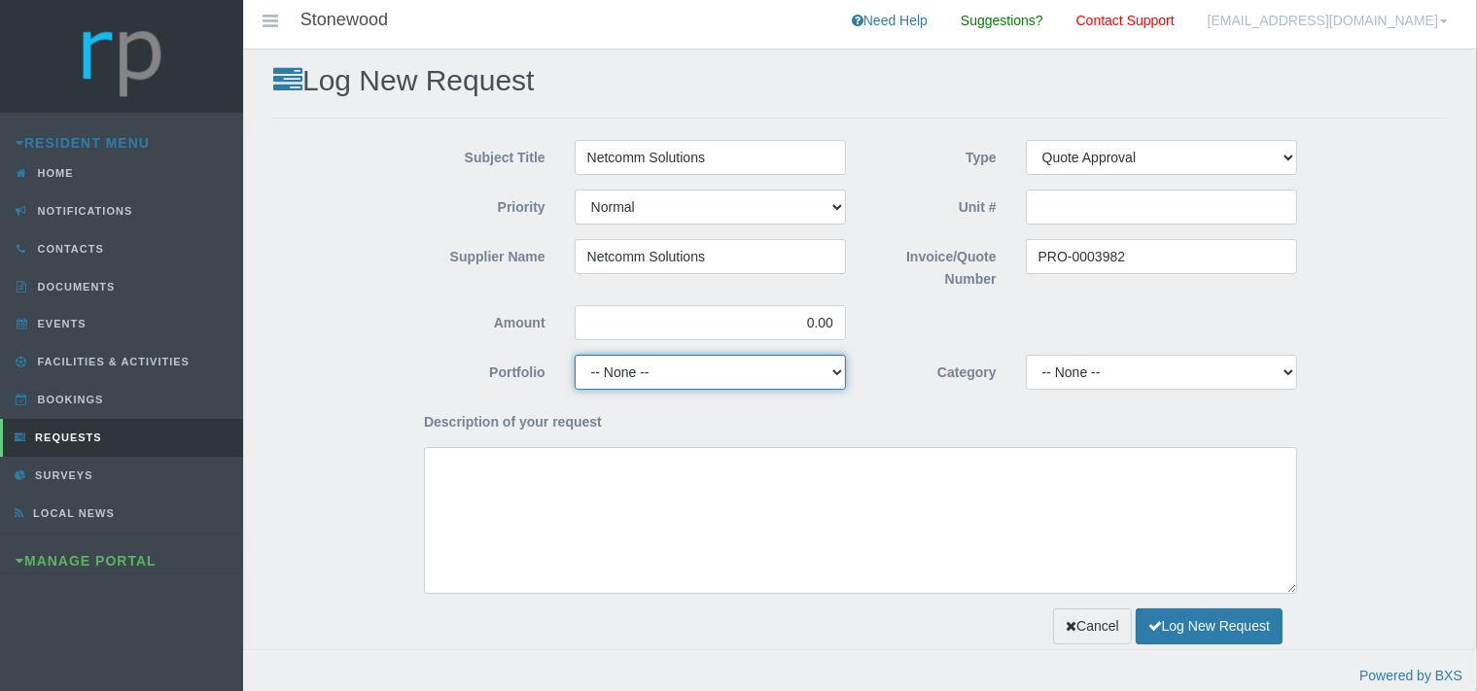
click at [575, 355] on select "-- None -- Chairperson Communication Estate Manager Finance Gardens Maintenance…" at bounding box center [710, 372] width 271 height 35
select select "SECURITY"
click option "Security" at bounding box center [0, 0] width 0 height 0
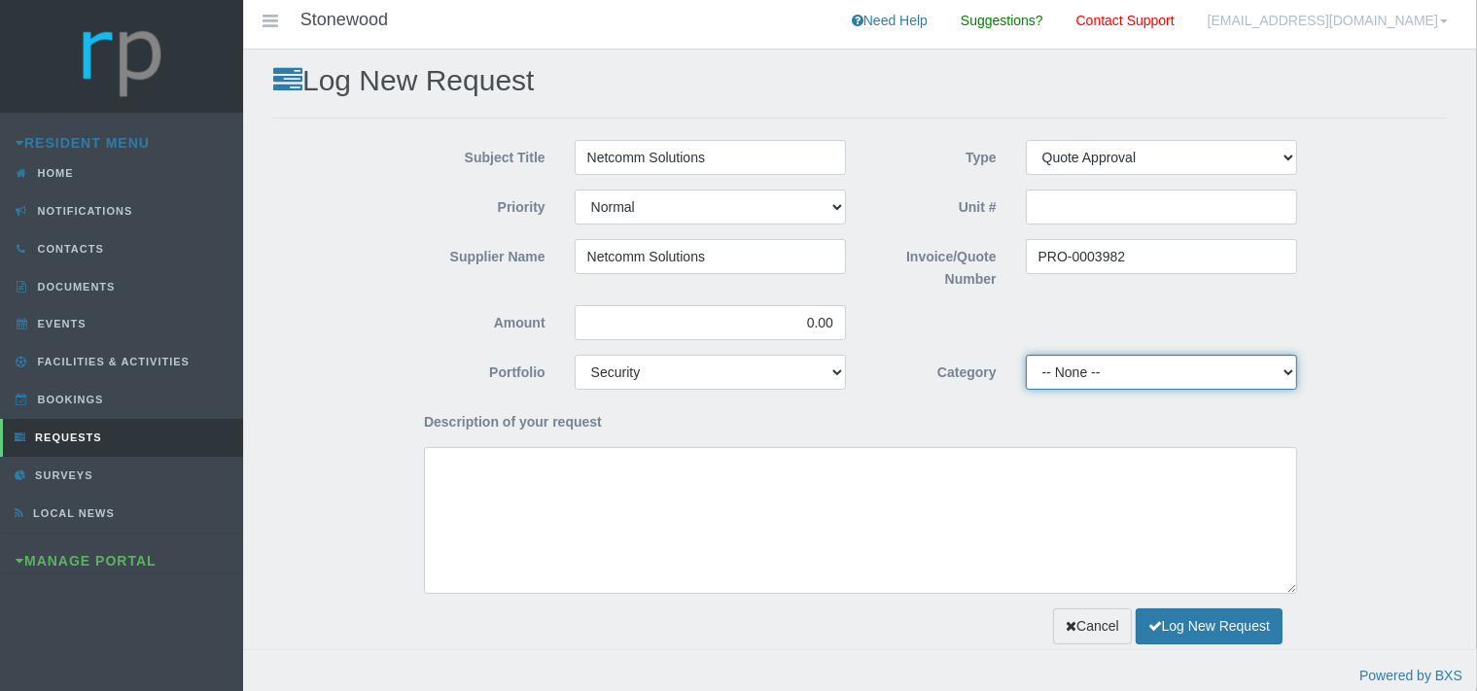
click at [1026, 355] on select "-- None -- 10 YMP - Borehole 10 YMP - Fire Equipment 10 YMP - Garden upgrades 1…" at bounding box center [1161, 372] width 271 height 35
select select "c6ddb374-0eee-4ae5-803f-89309fe06fc5"
click option "10 YMP Security - Fence COC & repairs" at bounding box center [0, 0] width 0 height 0
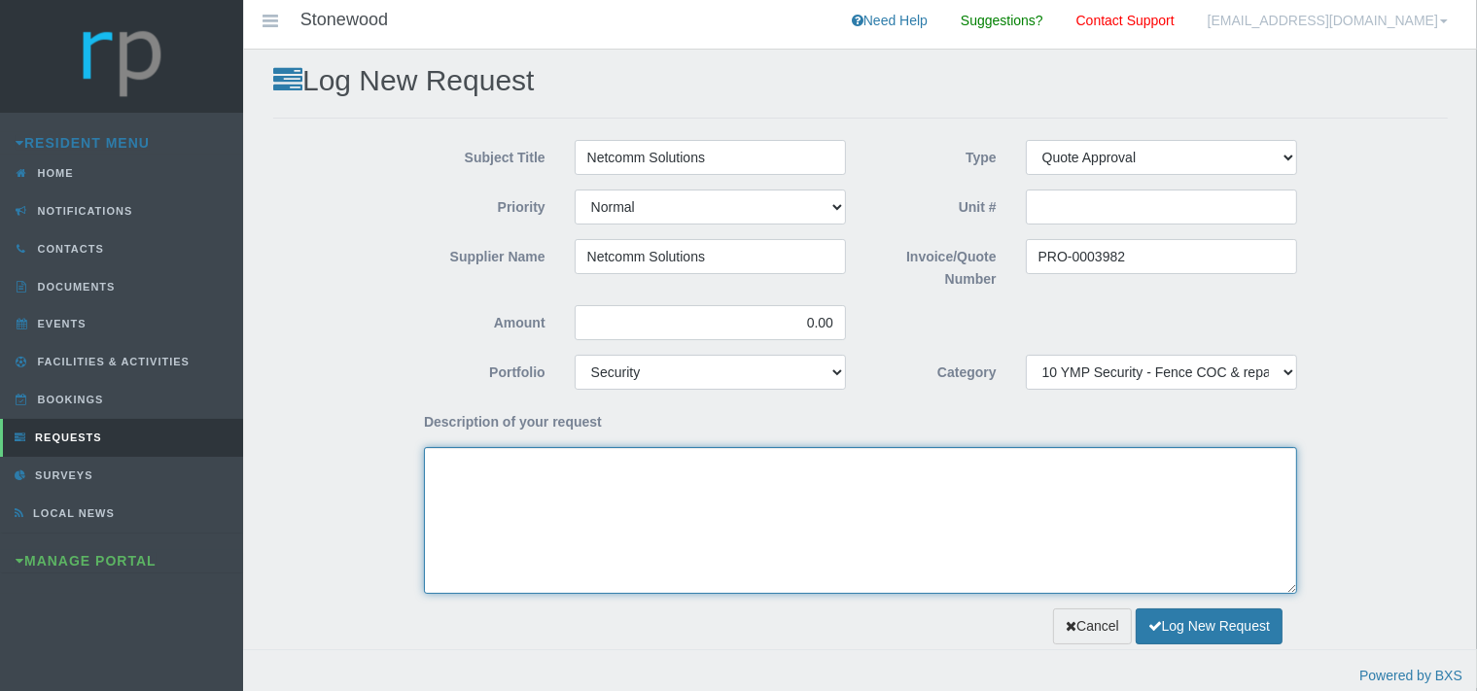
click at [455, 490] on textarea "Description of your request" at bounding box center [860, 520] width 873 height 147
click at [771, 488] on textarea "Dear Trustees, We kindly request your approval for the attached quote" at bounding box center [860, 520] width 873 height 147
paste textarea "50m of HT Cabling needs to be replaced on electric fence *Please note that only…"
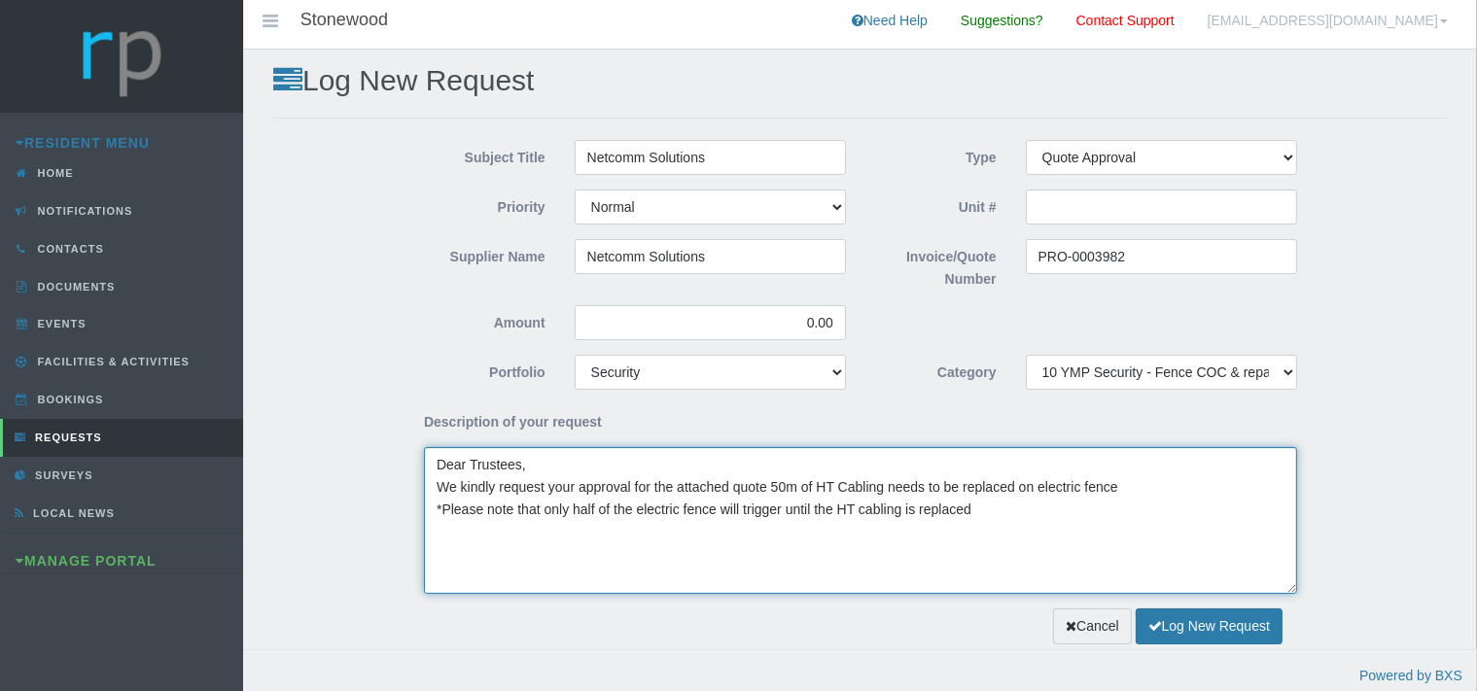
click at [770, 484] on textarea "Dear Trustees, We kindly request your approval for the attached quote 50m of HT…" at bounding box center [860, 520] width 873 height 147
click at [646, 483] on textarea "Dear Trustees, We kindly request your approval for the attached quote for 50m o…" at bounding box center [860, 520] width 873 height 147
click at [1134, 486] on textarea "Dear Trustees, We kindly request your approval of the attached quote for 50m of…" at bounding box center [860, 520] width 873 height 147
click at [442, 508] on textarea "Dear Trustees, We kindly request your approval of the attached quote for 50m of…" at bounding box center [860, 520] width 873 height 147
drag, startPoint x: 509, startPoint y: 512, endPoint x: 512, endPoint y: 539, distance: 27.5
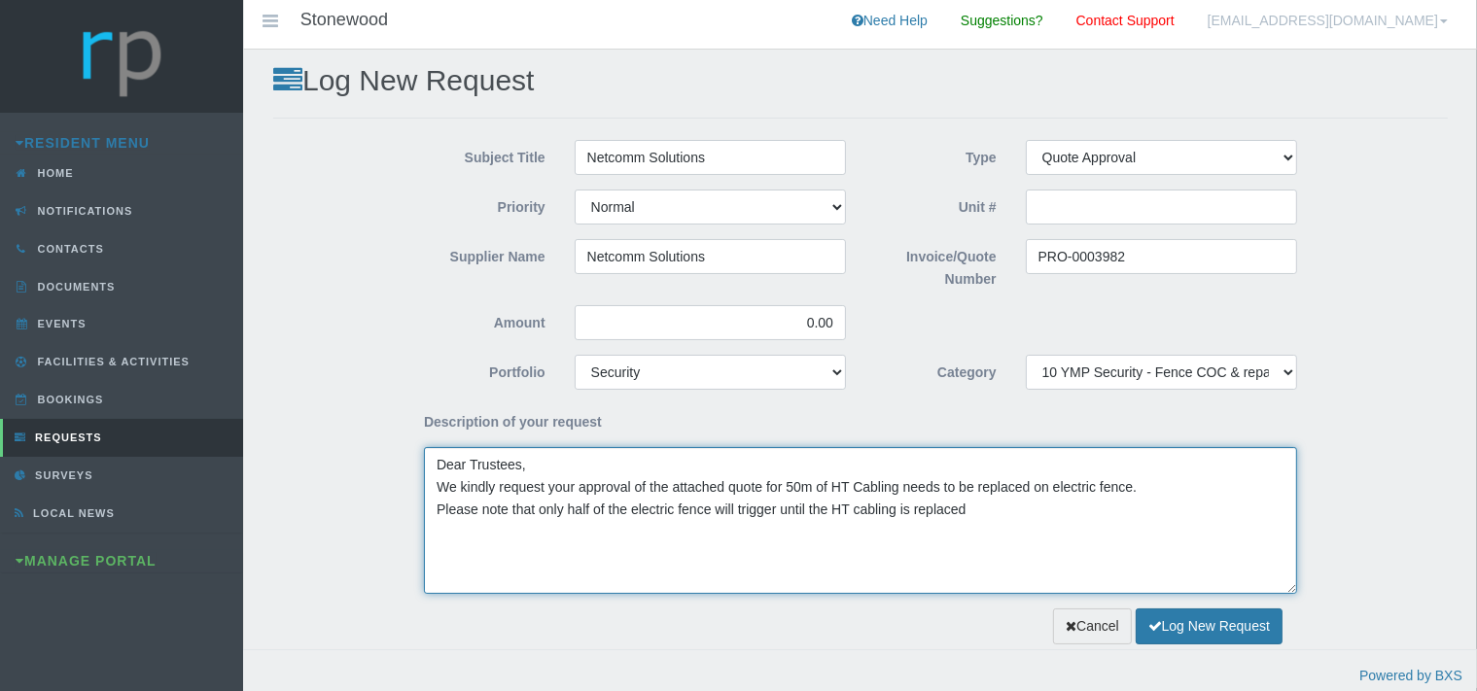
click at [510, 516] on textarea "Dear Trustees, We kindly request your approval of the attached quote for 50m of…" at bounding box center [860, 520] width 873 height 147
click at [950, 512] on textarea "Dear Trustees, We kindly request your approval of the attached quote for 50m of…" at bounding box center [860, 520] width 873 height 147
type textarea "Dear Trustees, We kindly request your approval of the attached quote for 50m of…"
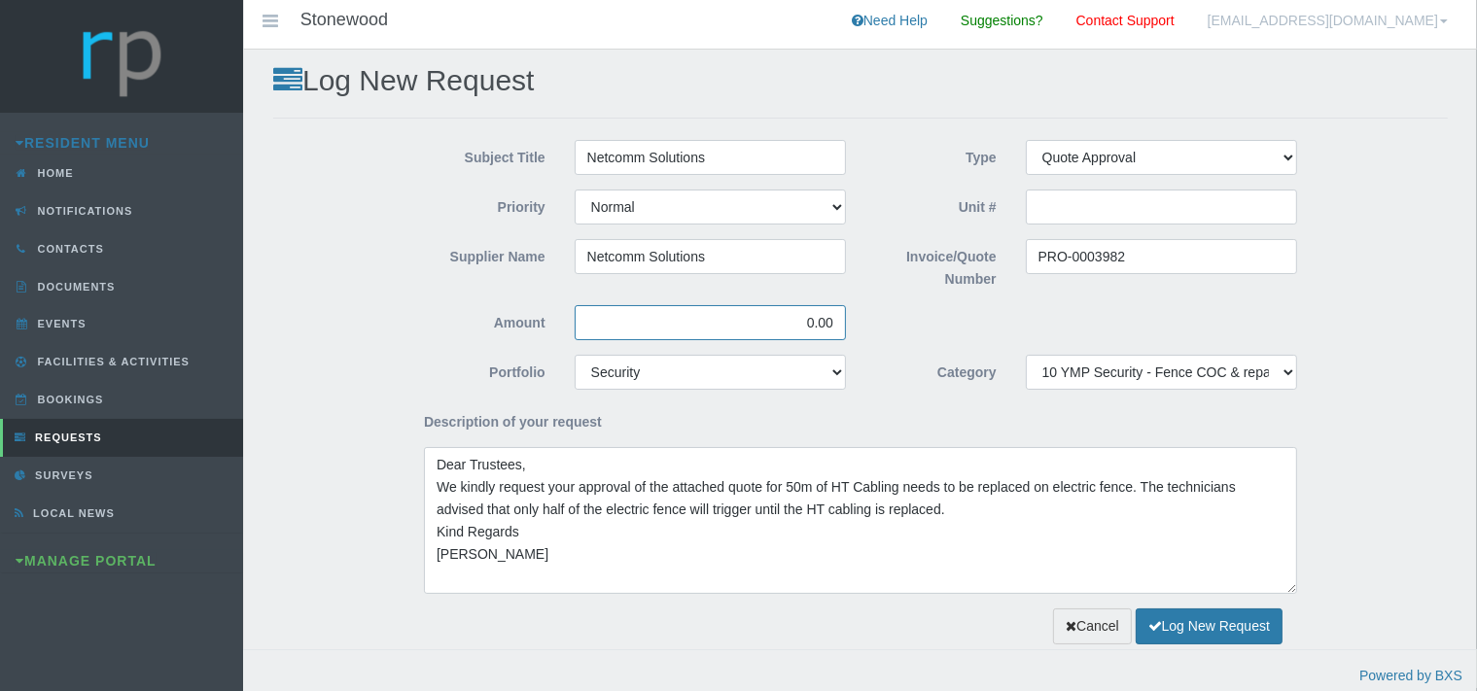
drag, startPoint x: 839, startPoint y: 326, endPoint x: 787, endPoint y: 321, distance: 52.7
click at [787, 321] on input "0.00" at bounding box center [710, 322] width 271 height 35
type input "5,520.00"
click at [1177, 625] on button "Log New Request" at bounding box center [1209, 627] width 147 height 36
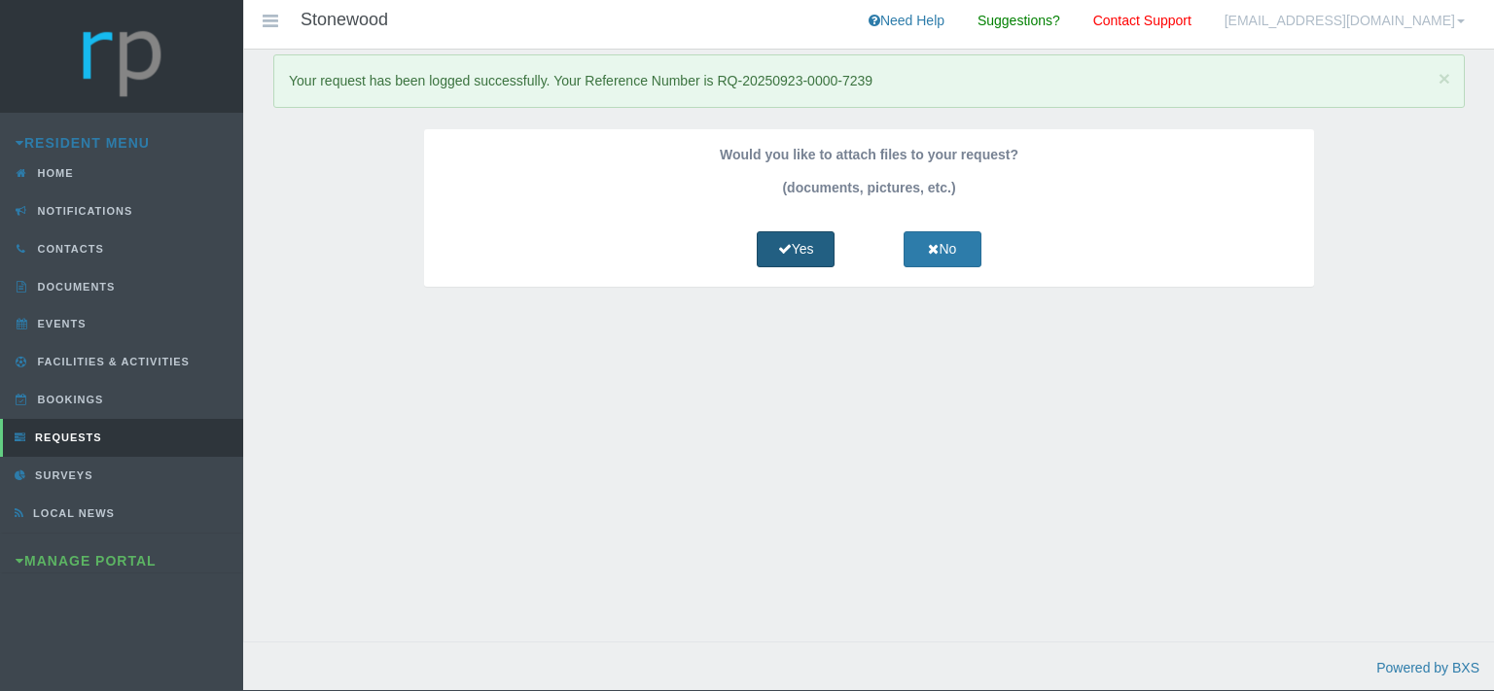
click at [799, 241] on link "Yes" at bounding box center [796, 249] width 78 height 36
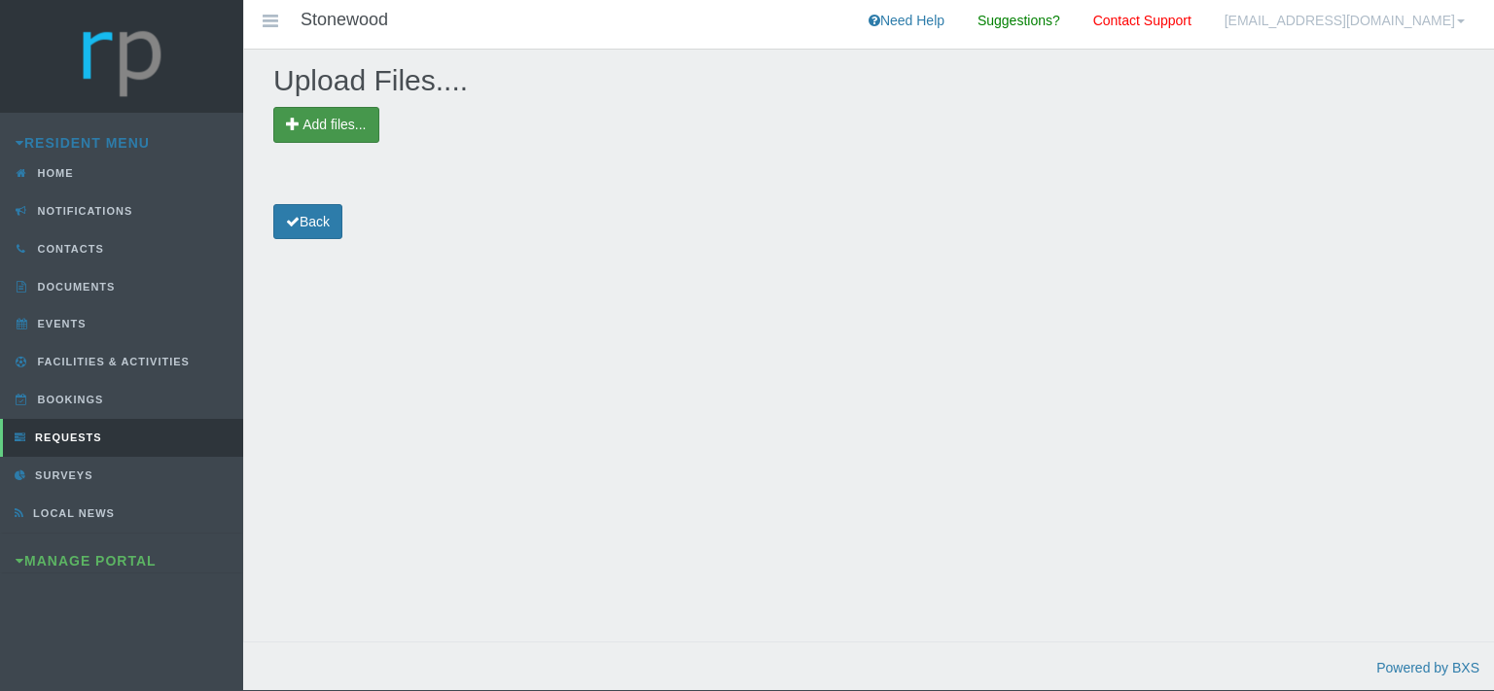
click at [351, 128] on span "Add files..." at bounding box center [333, 125] width 63 height 16
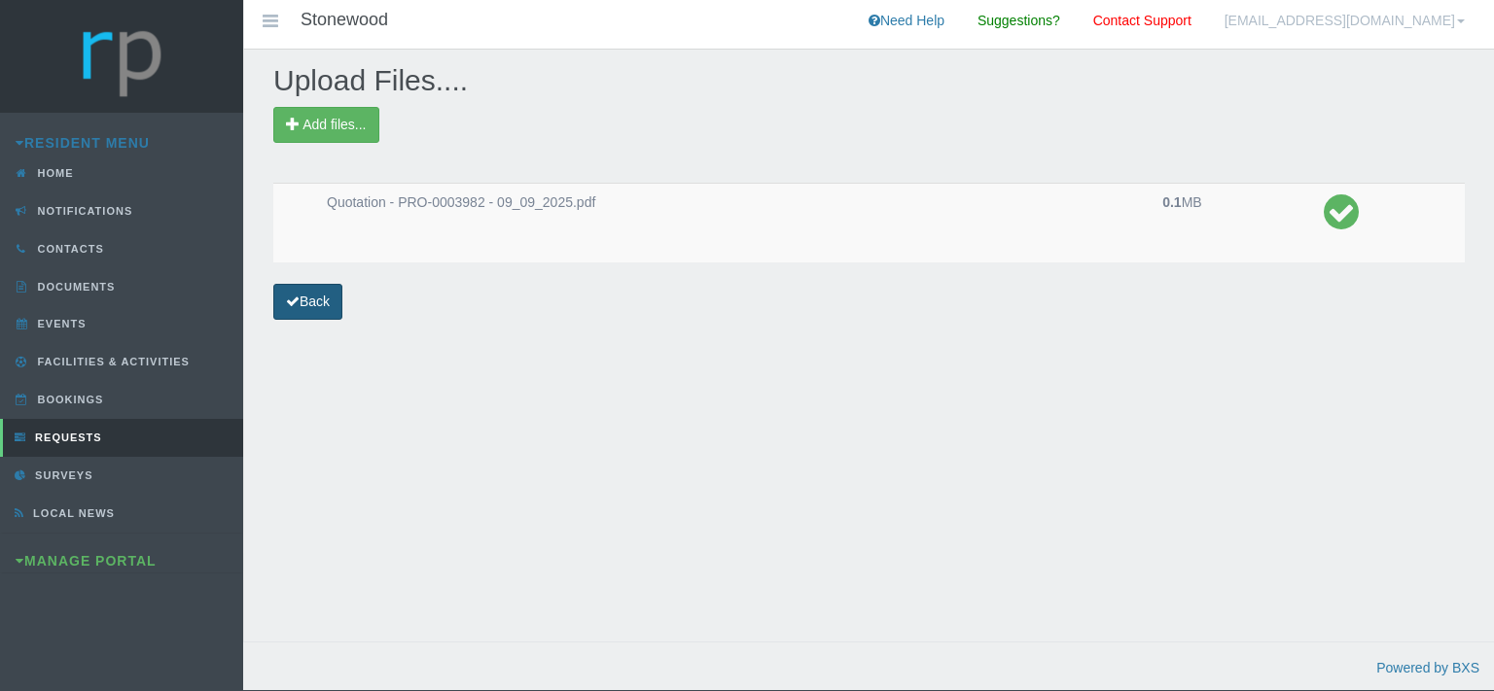
click at [329, 302] on link "Back" at bounding box center [307, 302] width 69 height 36
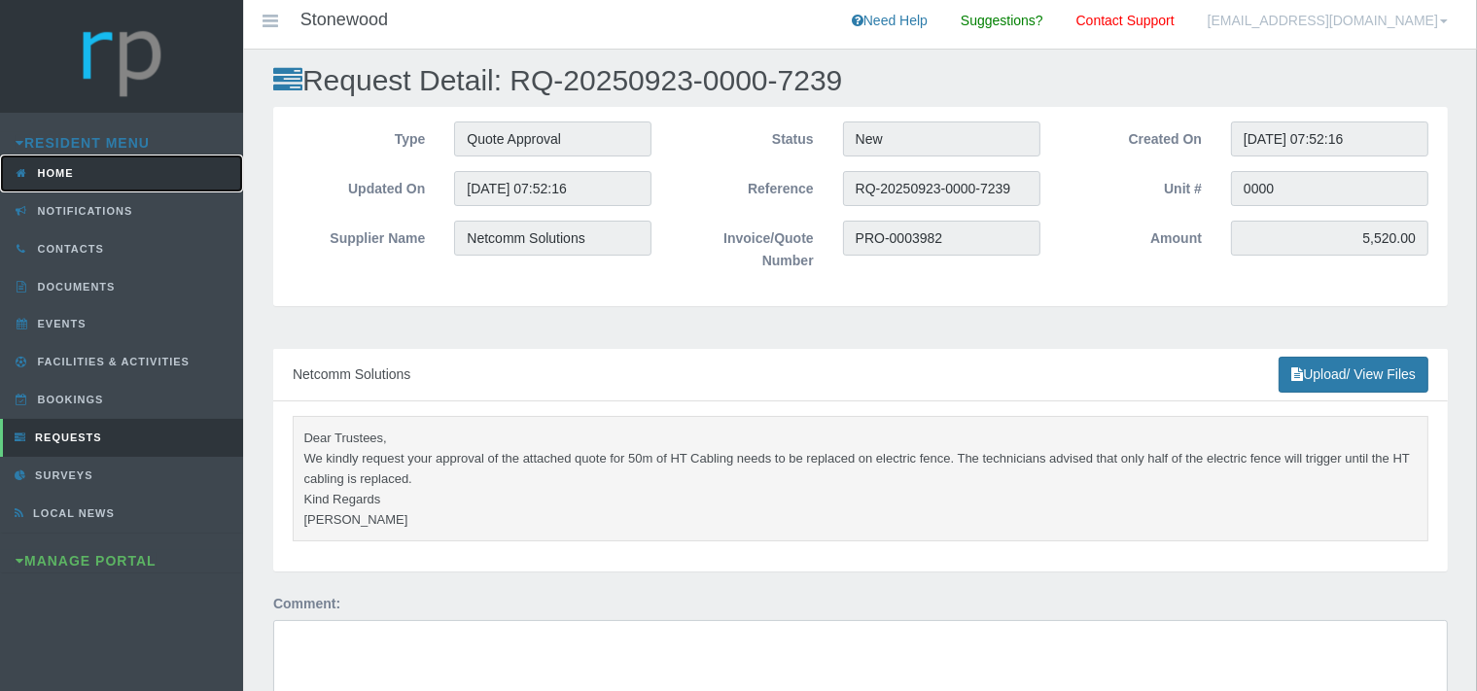
click at [68, 172] on span "Home" at bounding box center [53, 173] width 41 height 12
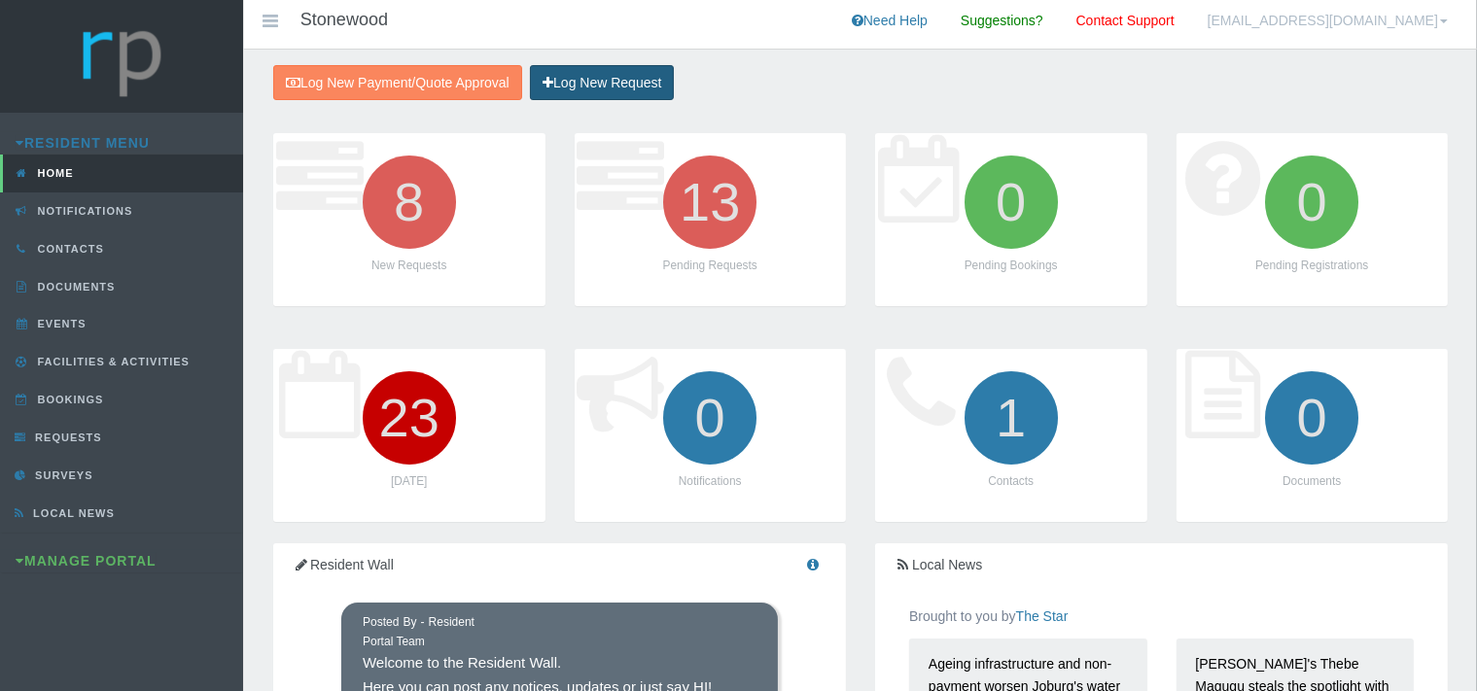
click at [602, 74] on link "Log New Request" at bounding box center [602, 83] width 144 height 36
